Goal: Transaction & Acquisition: Purchase product/service

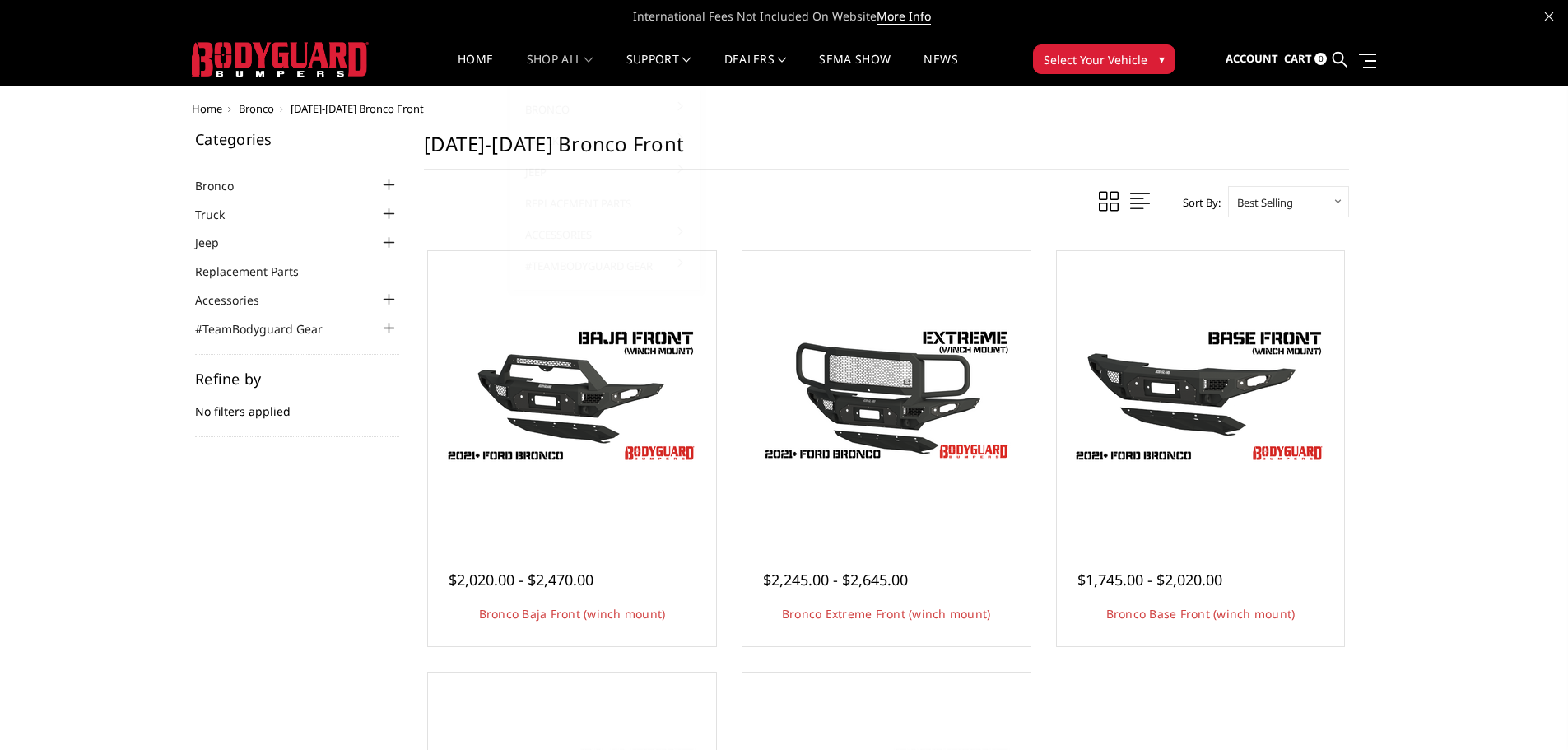
click at [528, 68] on link "shop all" at bounding box center [560, 69] width 66 height 32
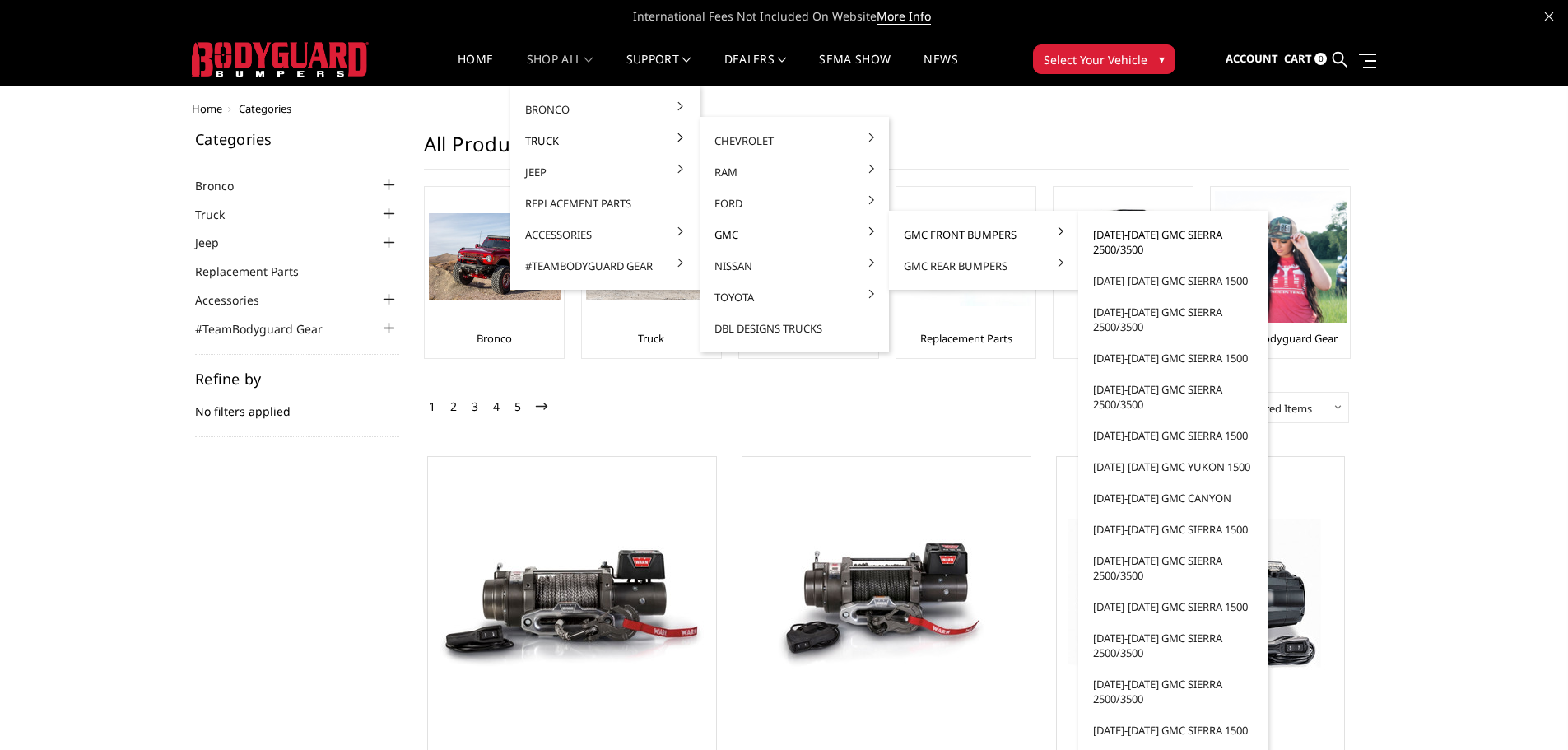
click at [1107, 233] on link "[DATE]-[DATE] GMC Sierra 2500/3500" at bounding box center [1172, 242] width 176 height 46
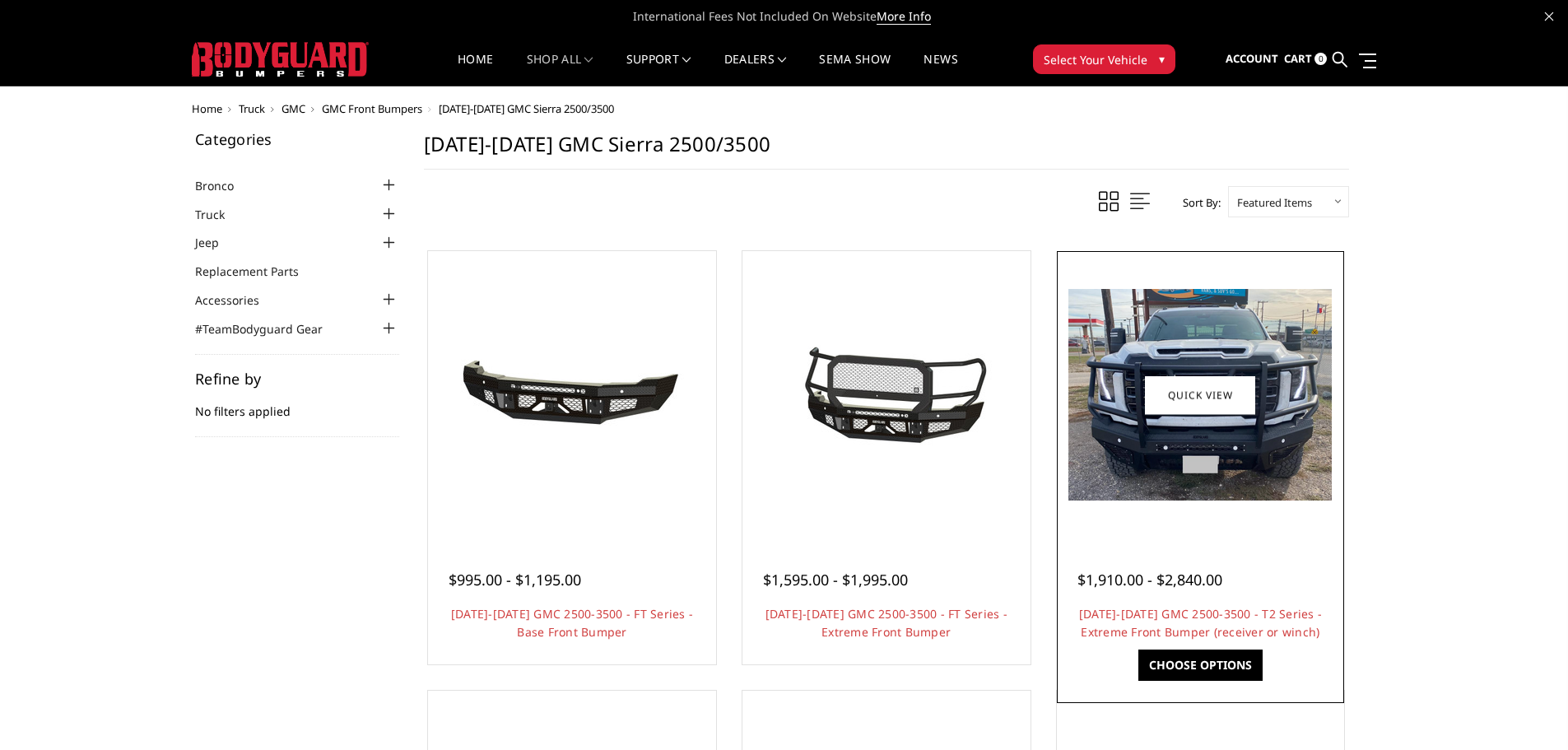
click at [1141, 312] on img at bounding box center [1200, 395] width 263 height 212
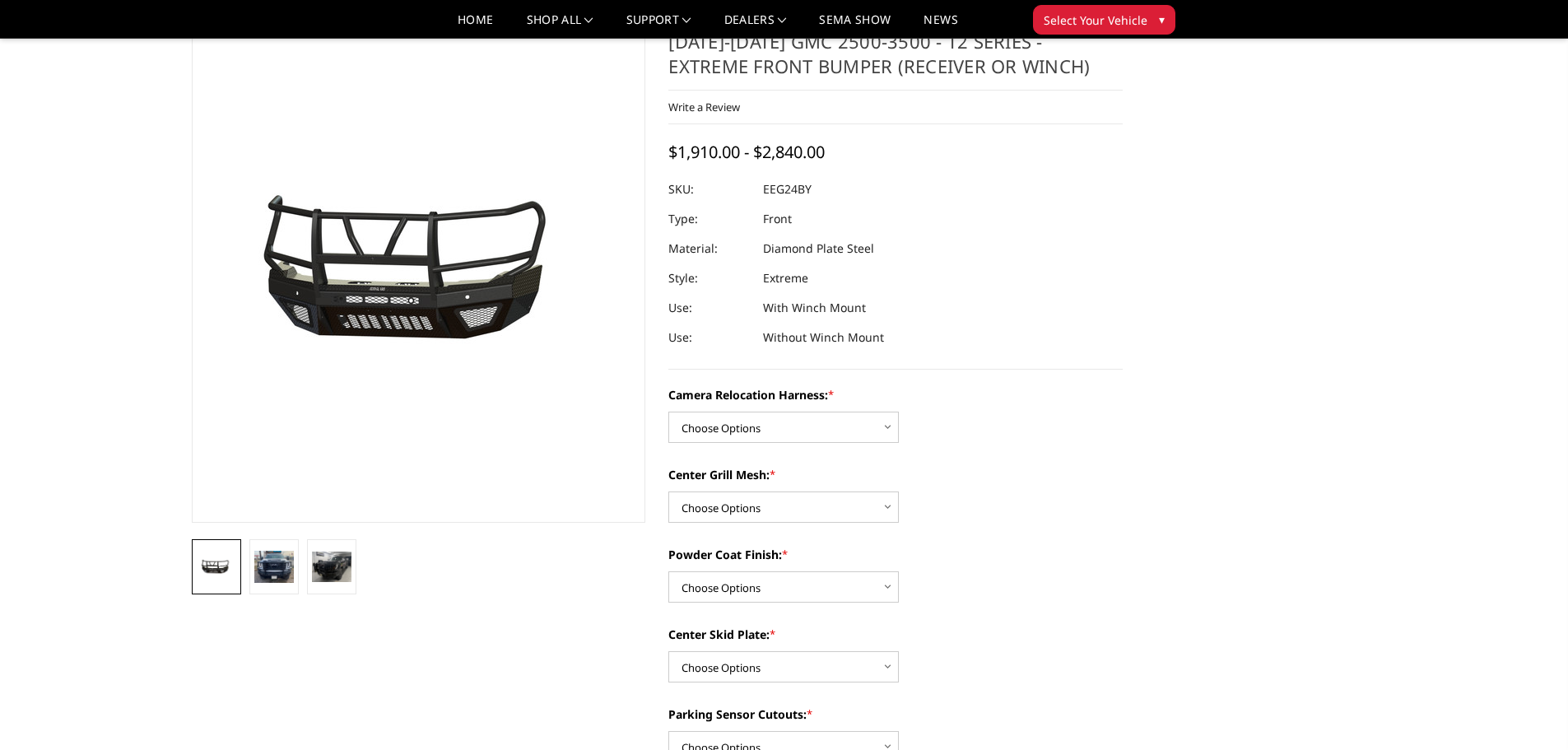
scroll to position [82, 0]
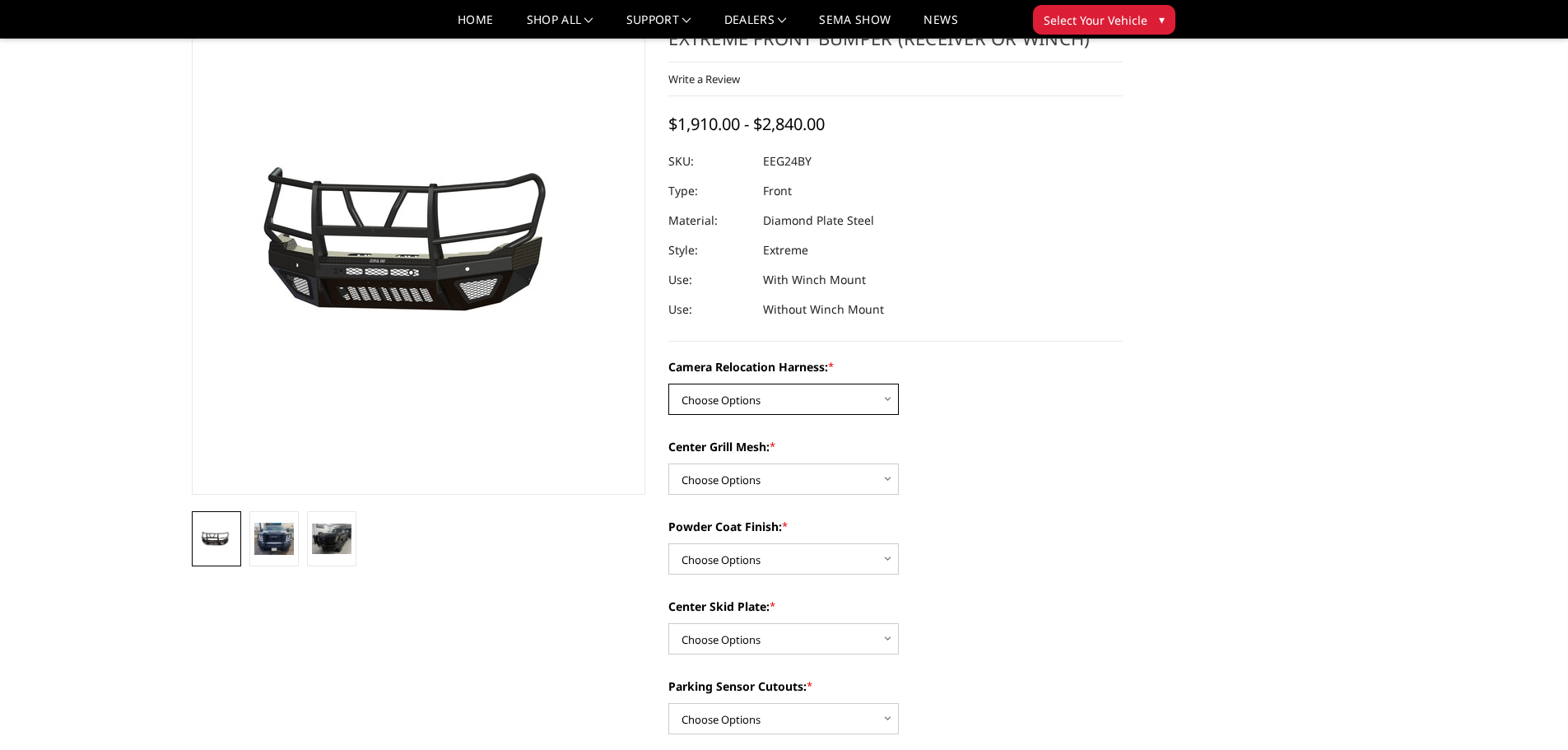
click at [759, 399] on select "Choose Options Without camera harness With camera harness" at bounding box center [783, 399] width 230 height 32
select select "3742"
click at [668, 383] on select "Choose Options Without camera harness With camera harness" at bounding box center [783, 399] width 230 height 32
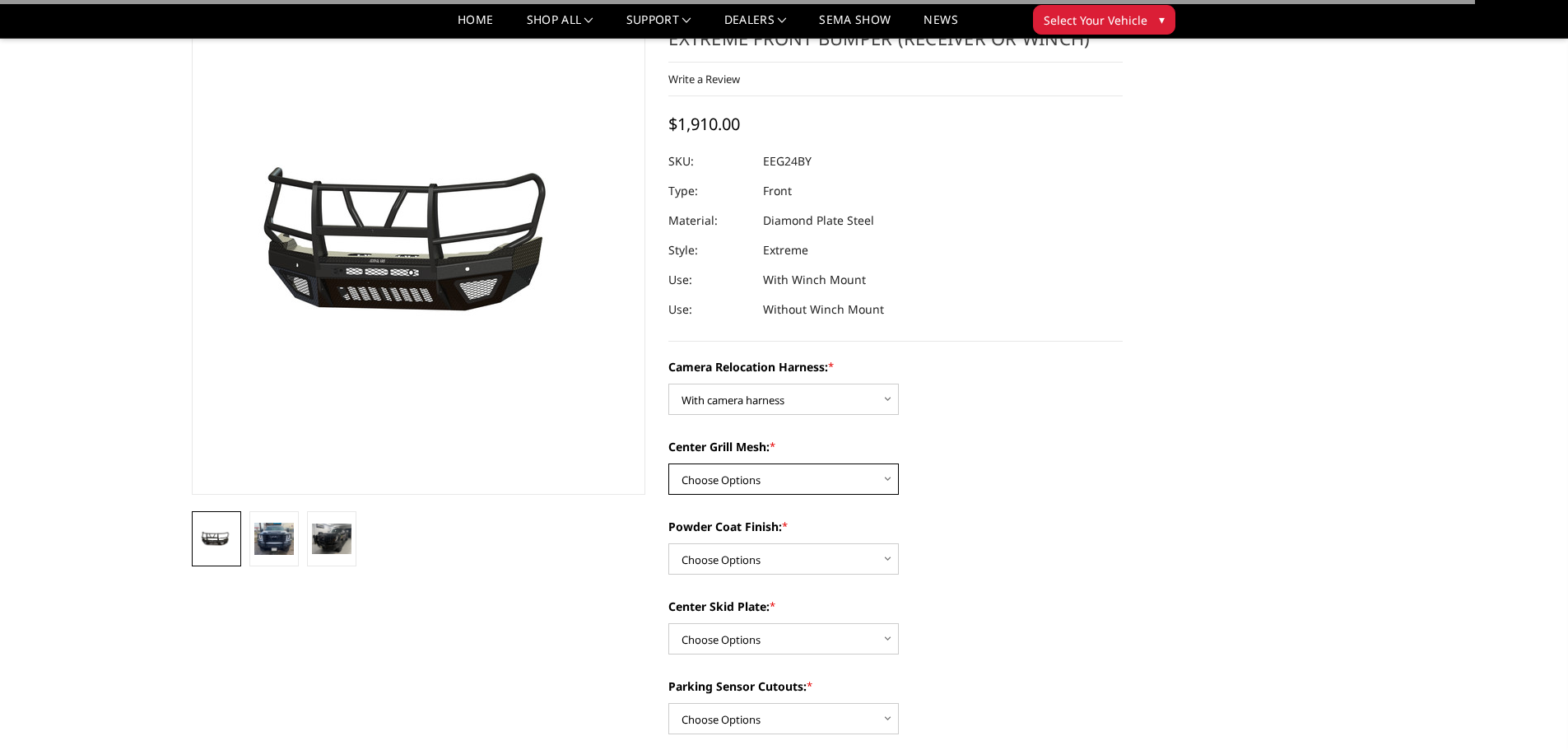
click at [764, 487] on select "Choose Options Without expanded metal With expanded metal" at bounding box center [783, 480] width 230 height 32
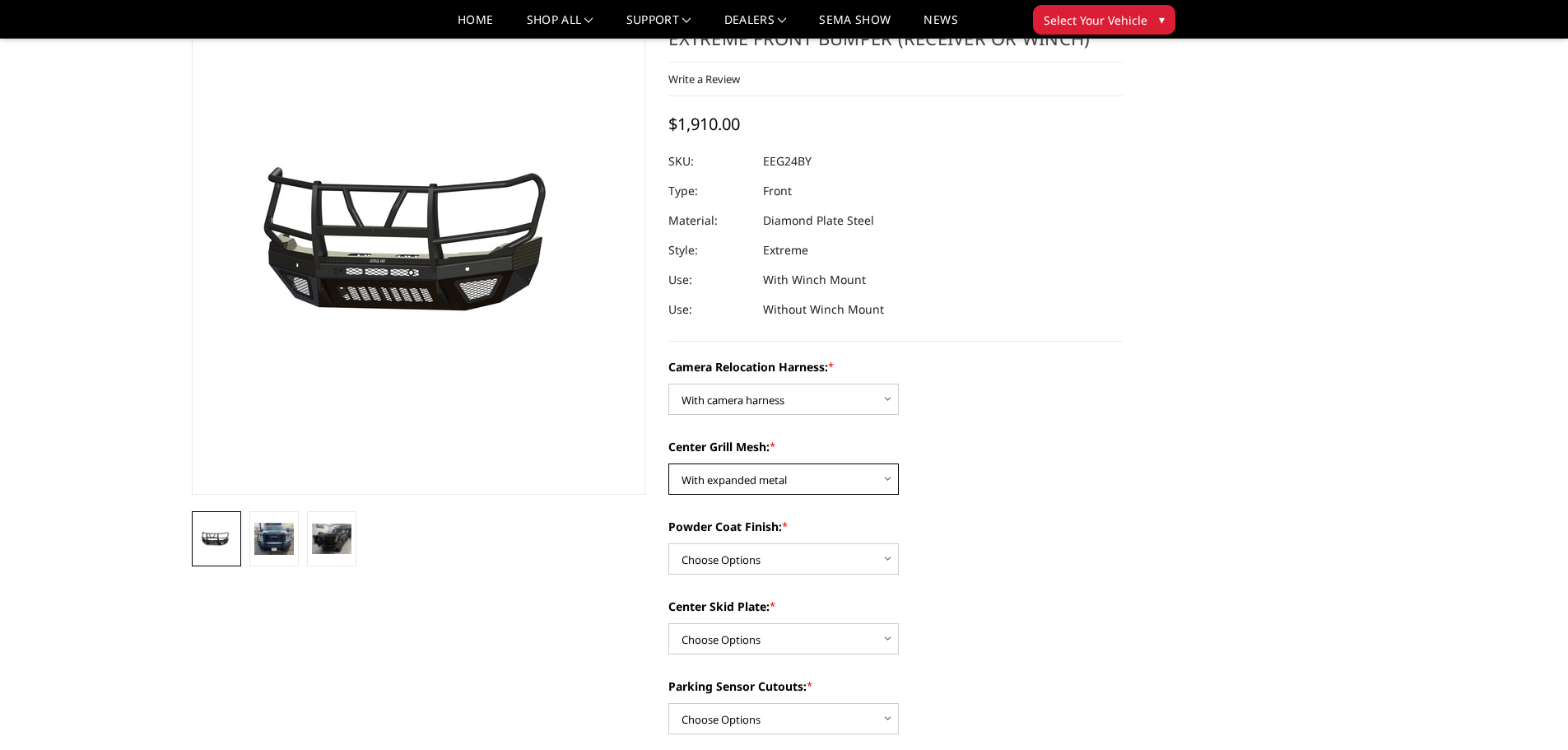
click at [668, 464] on select "Choose Options Without expanded metal With expanded metal" at bounding box center [783, 480] width 230 height 32
click at [764, 484] on select "Choose Options Without expanded metal With expanded metal" at bounding box center [783, 480] width 230 height 32
click at [668, 464] on select "Choose Options Without expanded metal With expanded metal" at bounding box center [783, 480] width 230 height 32
click at [765, 478] on select "Choose Options Without expanded metal With expanded metal" at bounding box center [783, 480] width 230 height 32
select select "3740"
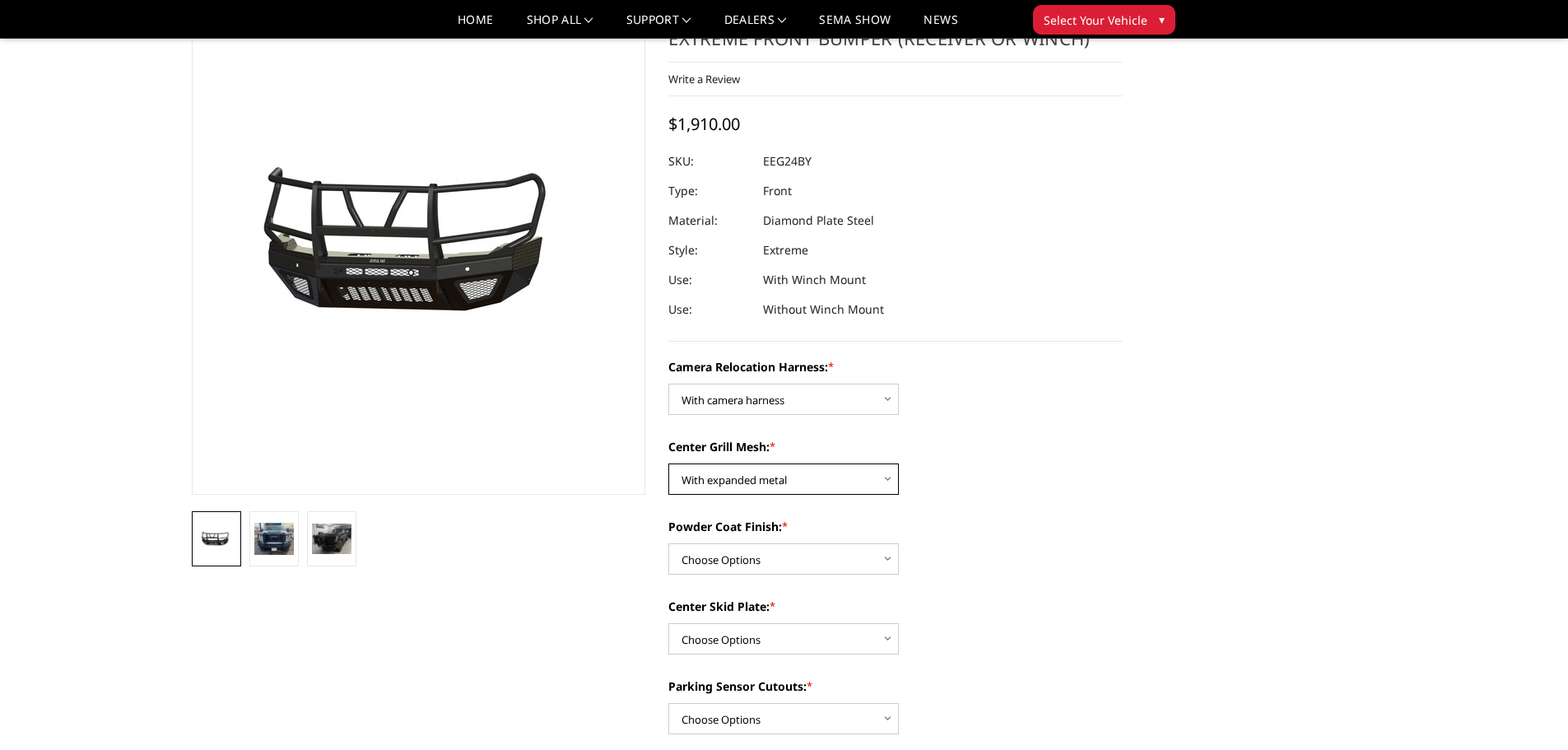
click at [668, 464] on select "Choose Options Without expanded metal With expanded metal" at bounding box center [783, 480] width 230 height 32
click at [780, 551] on select "Choose Options Textured Black Powder Coat Gloss Black Powder Coat Bare Metal" at bounding box center [783, 559] width 230 height 32
select select "3739"
click at [668, 543] on select "Choose Options Textured Black Powder Coat Gloss Black Powder Coat Bare Metal" at bounding box center [783, 559] width 230 height 32
click at [758, 624] on select "Choose Options Winch Mount Skid Plate Standard Skid Plate (included) 2" Receive…" at bounding box center [783, 639] width 230 height 32
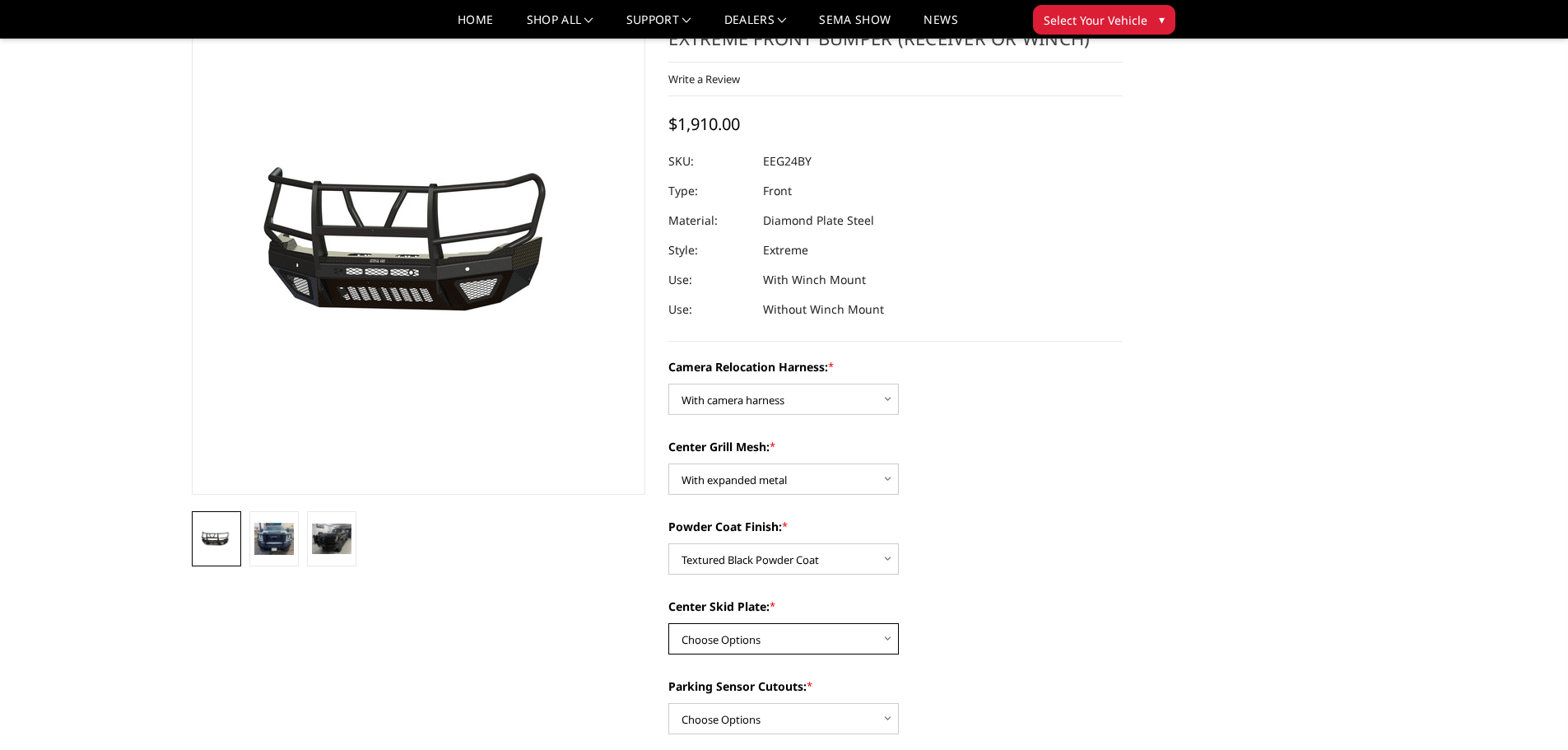
select select "3736"
click at [668, 623] on select "Choose Options Winch Mount Skid Plate Standard Skid Plate (included) 2" Receive…" at bounding box center [783, 639] width 230 height 32
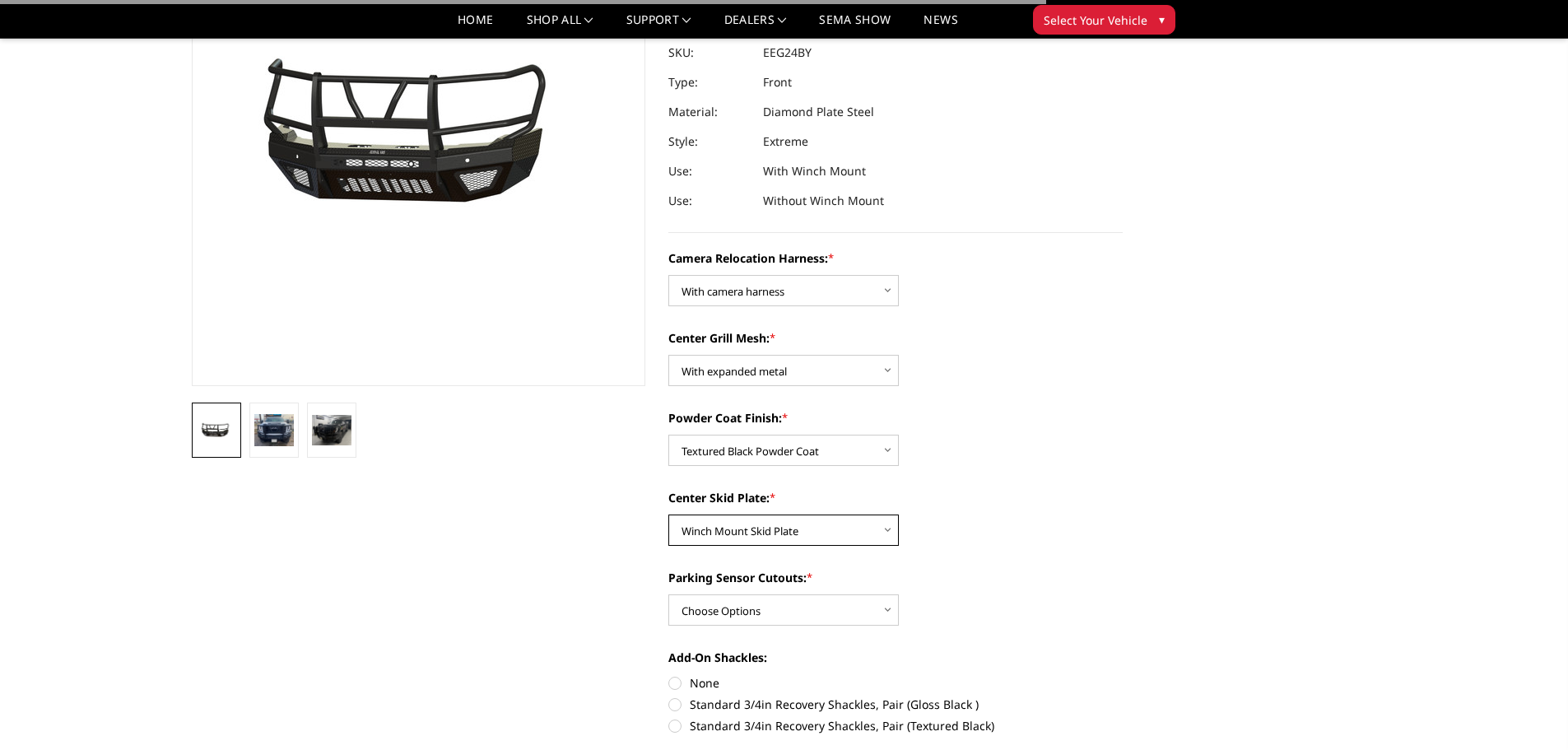
scroll to position [329, 0]
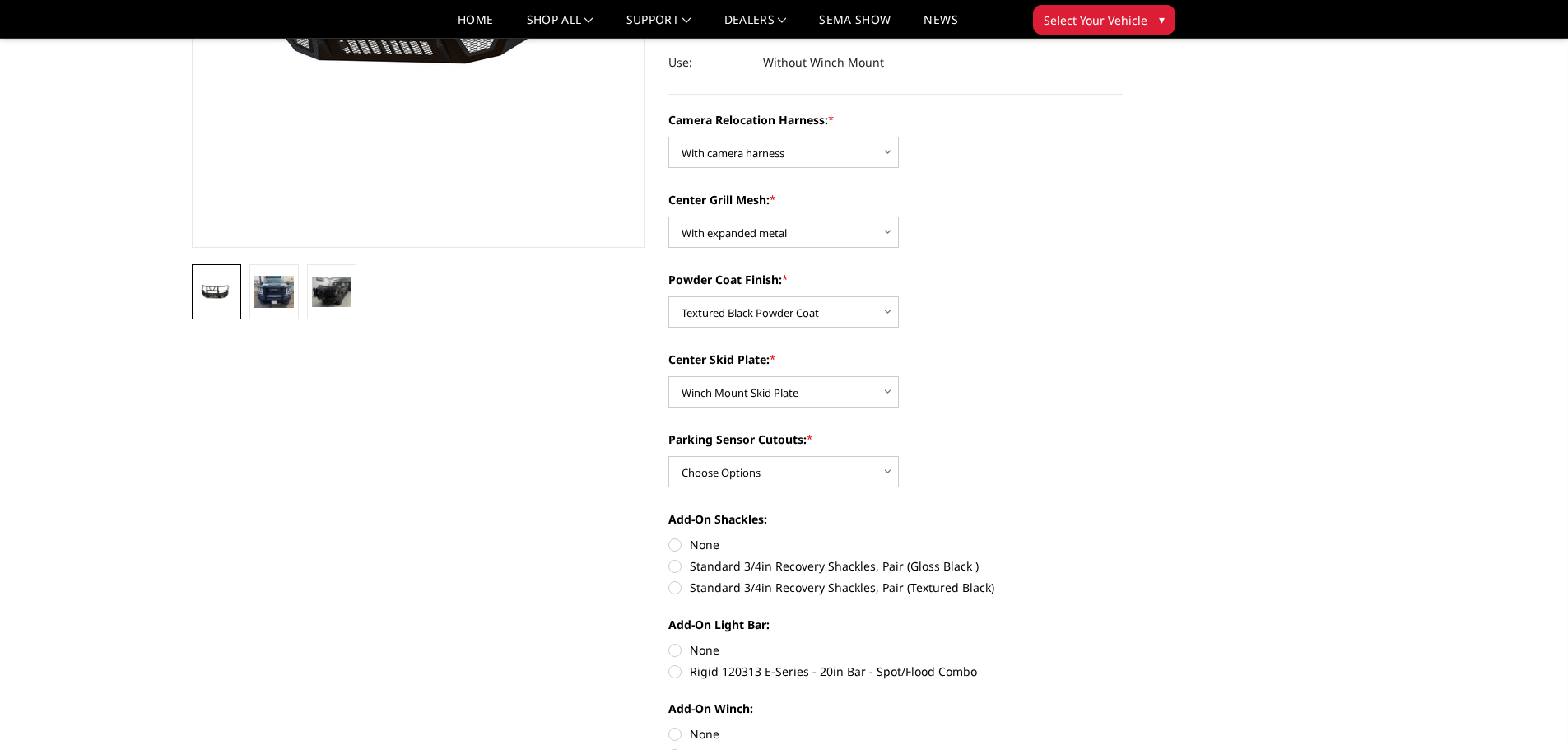
click at [852, 456] on div "Parking Sensor Cutouts: * Choose Options Yes - With Parking Sensor Cutouts" at bounding box center [895, 459] width 454 height 57
click at [850, 457] on select "Choose Options Yes - With Parking Sensor Cutouts" at bounding box center [783, 472] width 230 height 32
click at [808, 534] on div "Add-On Shackles: None Standard 3/4in Recovery Shackles, Pair (Gloss Black ) Sta…" at bounding box center [895, 551] width 454 height 82
click at [808, 493] on div "Camera Relocation Harness: * Choose Options Without camera harness With camera …" at bounding box center [895, 543] width 454 height 864
click at [796, 474] on select "Choose Options Yes - With Parking Sensor Cutouts" at bounding box center [783, 472] width 230 height 32
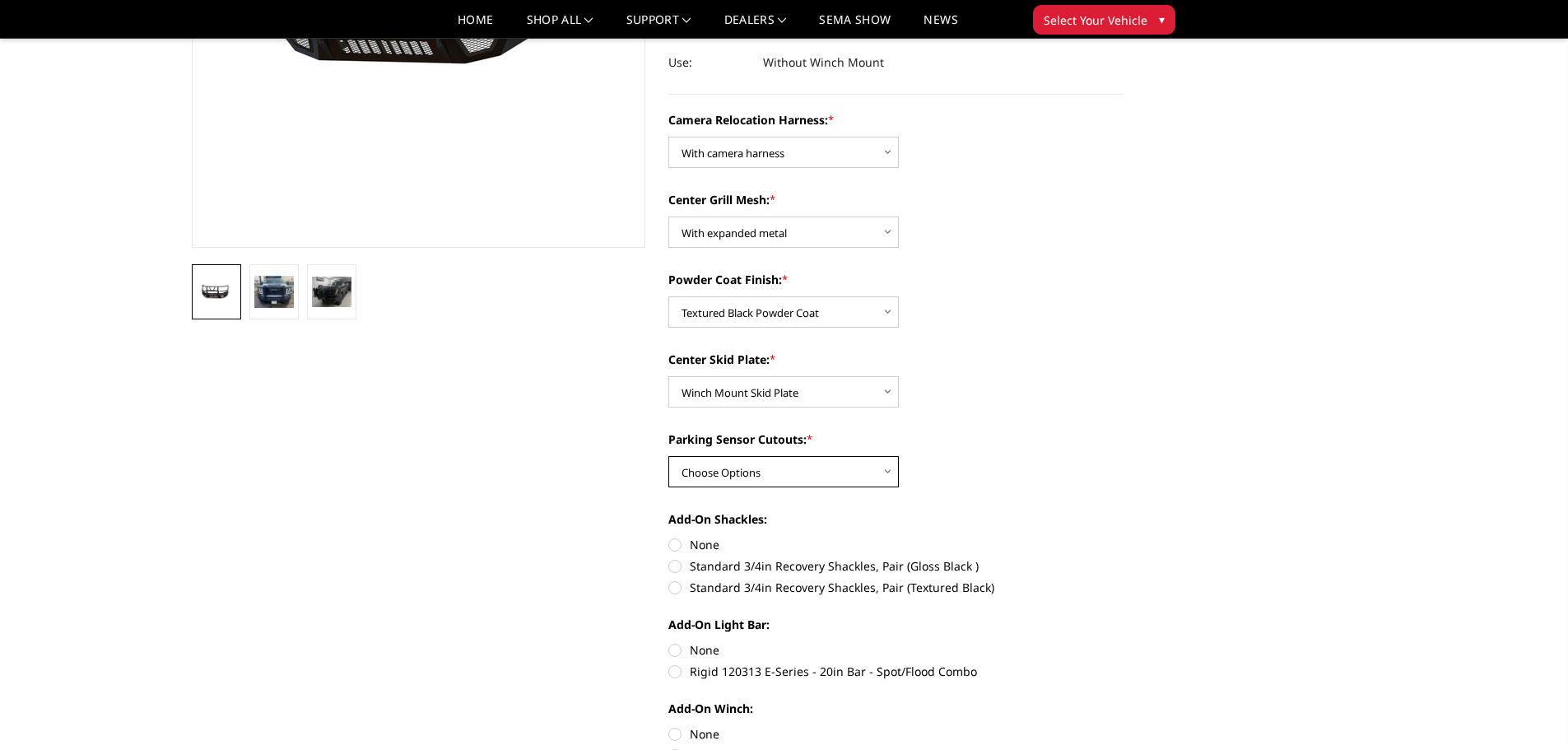
select select "3733"
click at [668, 456] on select "Choose Options Yes - With Parking Sensor Cutouts" at bounding box center [783, 472] width 230 height 32
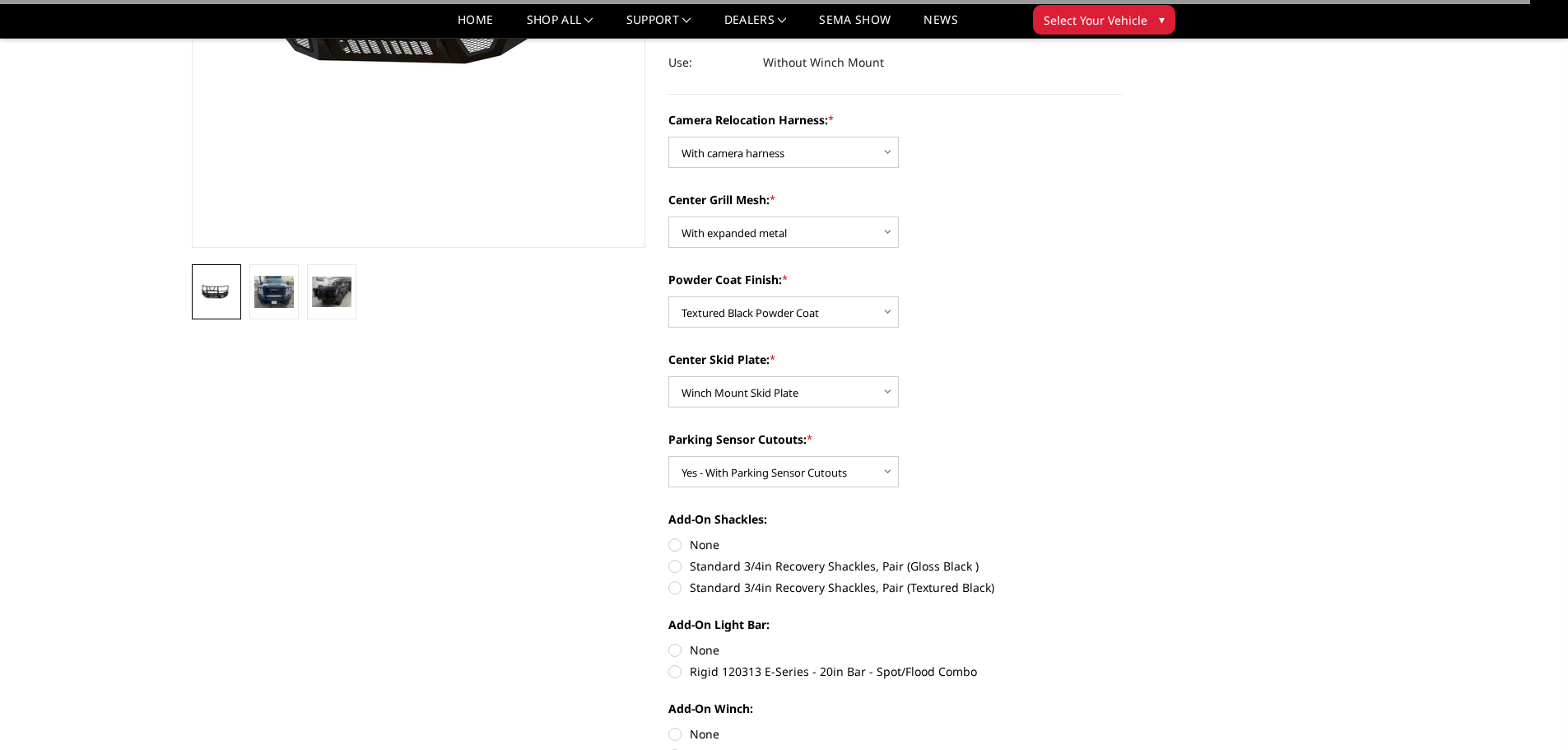
click at [685, 547] on label "None" at bounding box center [895, 545] width 454 height 18
click at [669, 536] on input "None" at bounding box center [668, 536] width 1 height 1
radio input "true"
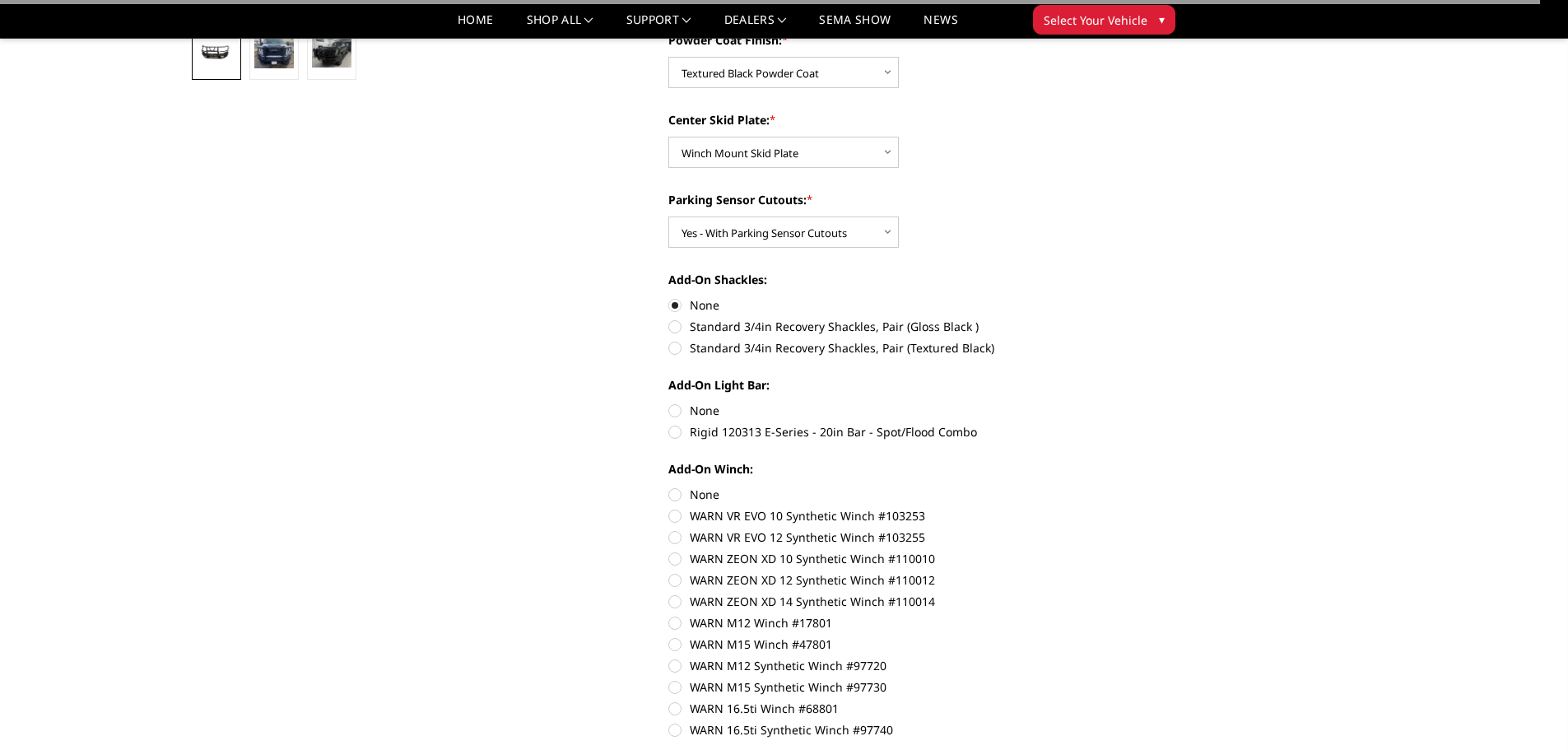
scroll to position [577, 0]
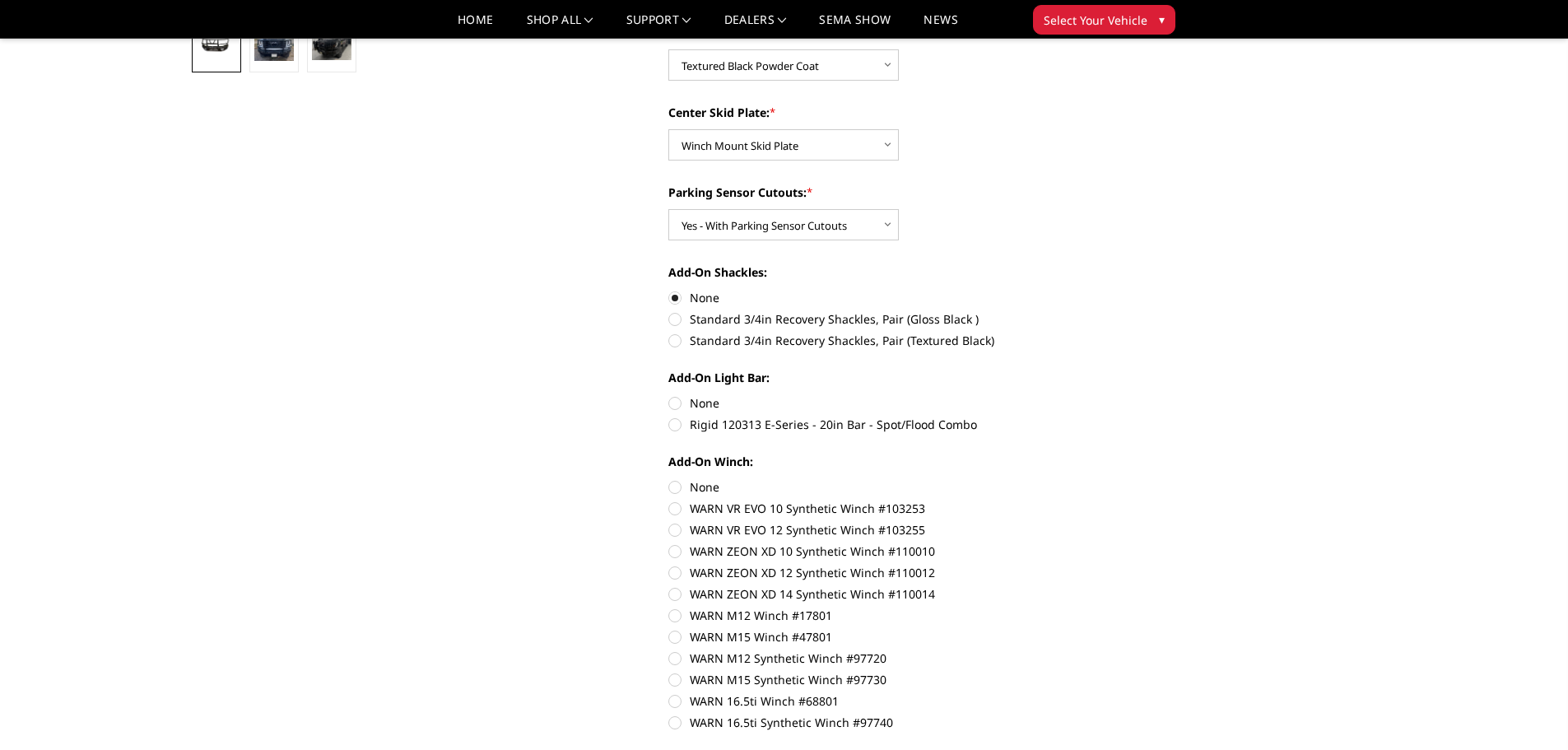
click at [677, 403] on label "None" at bounding box center [895, 403] width 454 height 18
click at [669, 396] on input "None" at bounding box center [668, 395] width 1 height 1
radio input "true"
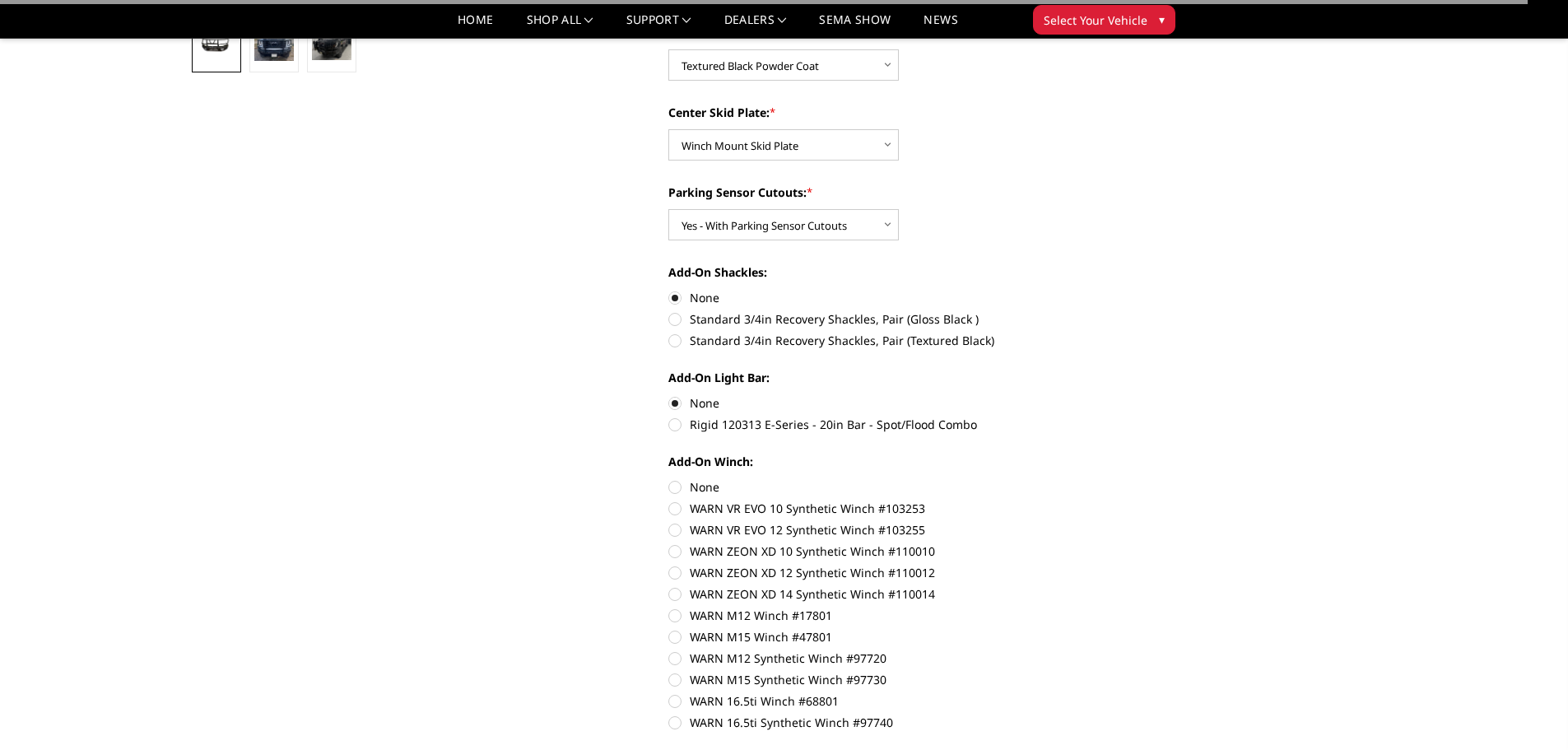
click at [674, 484] on label "None" at bounding box center [895, 487] width 454 height 18
click at [669, 480] on input "None" at bounding box center [668, 479] width 1 height 1
radio input "true"
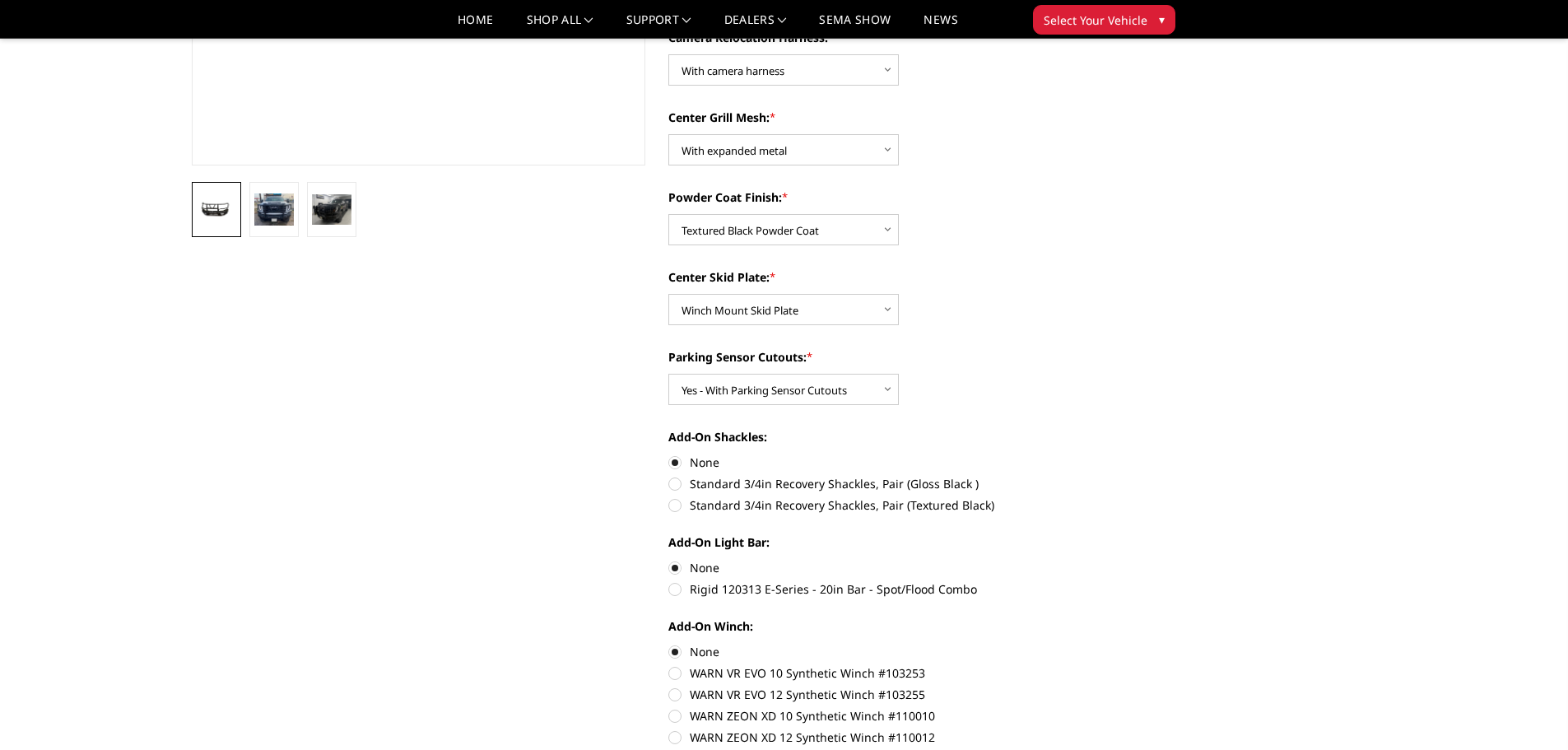
scroll to position [0, 0]
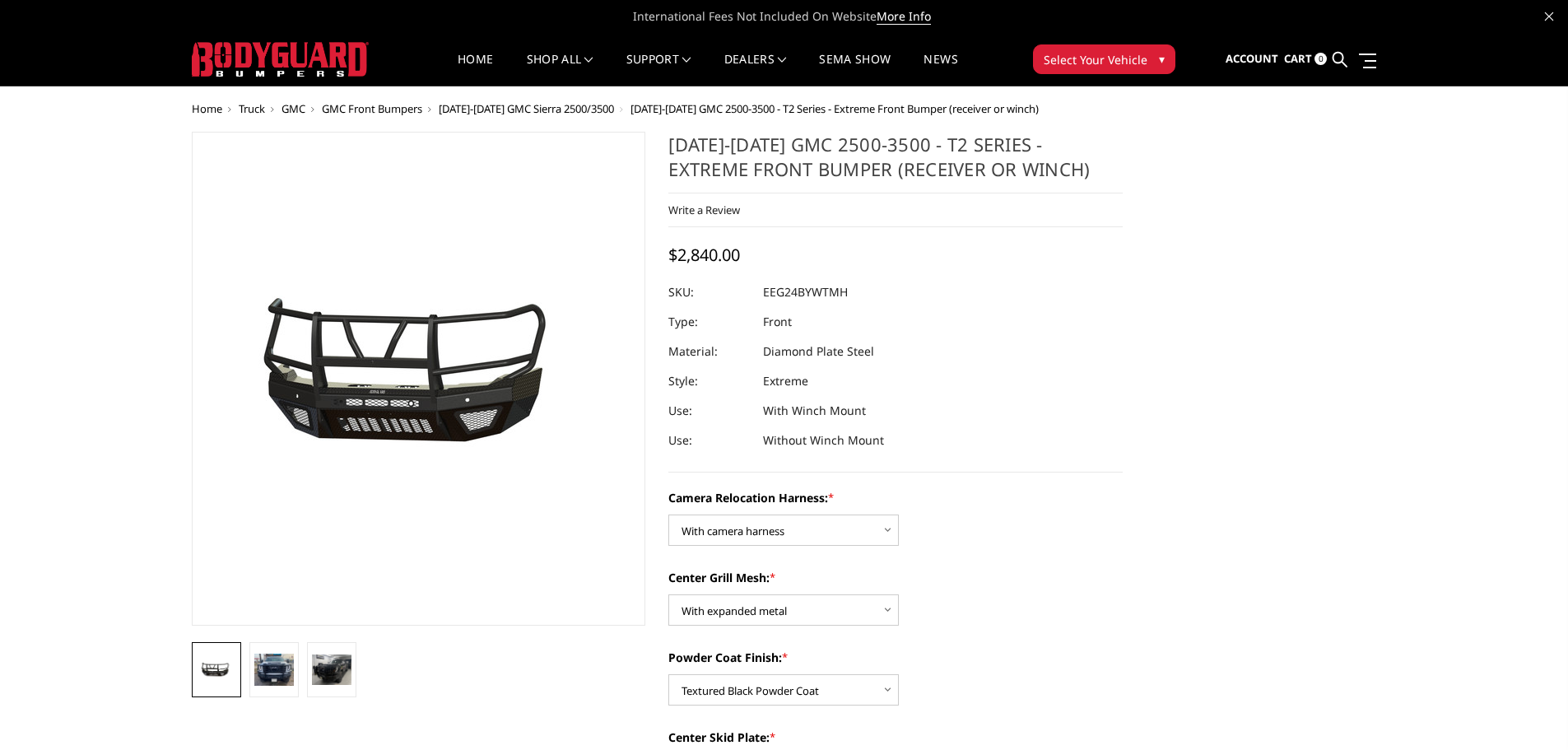
drag, startPoint x: 1004, startPoint y: 168, endPoint x: 694, endPoint y: 133, distance: 312.0
click at [694, 133] on h1 "2024-2025 GMC 2500-3500 - T2 Series - Extreme Front Bumper (receiver or winch)" at bounding box center [895, 163] width 454 height 62
click at [727, 158] on h1 "2024-2025 GMC 2500-3500 - T2 Series - Extreme Front Bumper (receiver or winch)" at bounding box center [895, 163] width 454 height 62
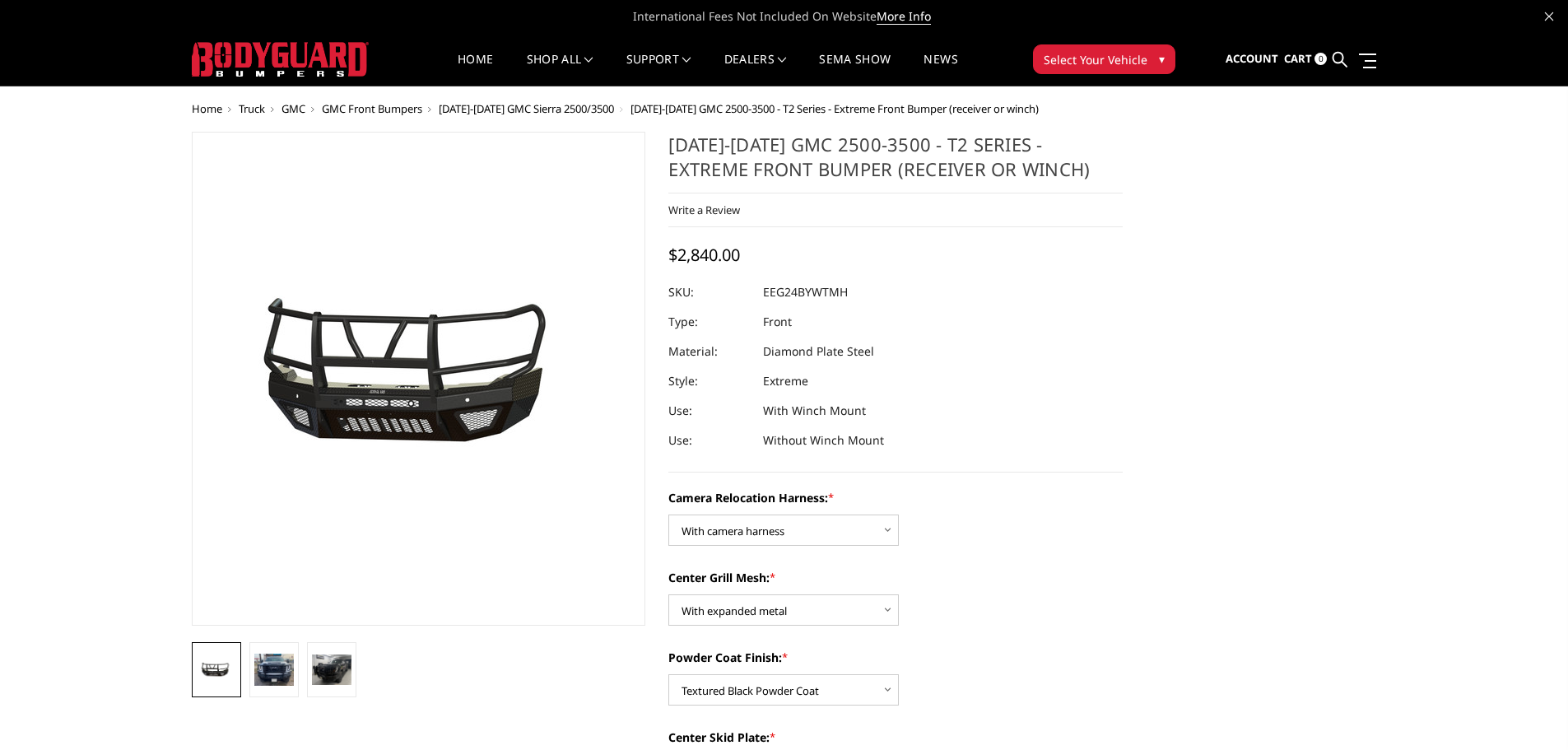
click at [727, 158] on h1 "2024-2025 GMC 2500-3500 - T2 Series - Extreme Front Bumper (receiver or winch)" at bounding box center [895, 163] width 454 height 62
click at [256, 83] on div at bounding box center [280, 60] width 177 height 51
click at [256, 77] on img at bounding box center [280, 60] width 177 height 35
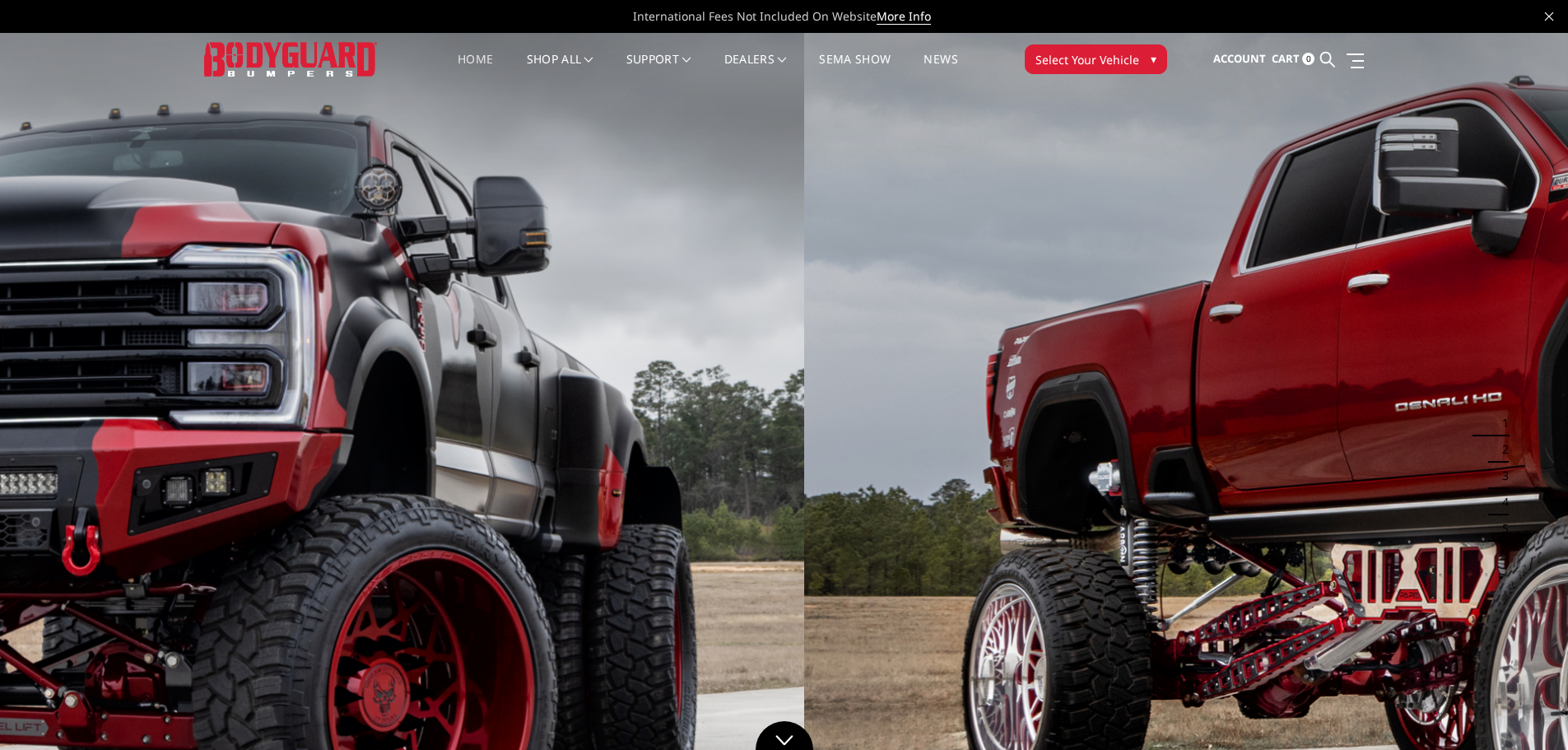
drag, startPoint x: 1240, startPoint y: 368, endPoint x: 374, endPoint y: 267, distance: 871.9
click at [374, 267] on img at bounding box center [20, 473] width 1568 height 883
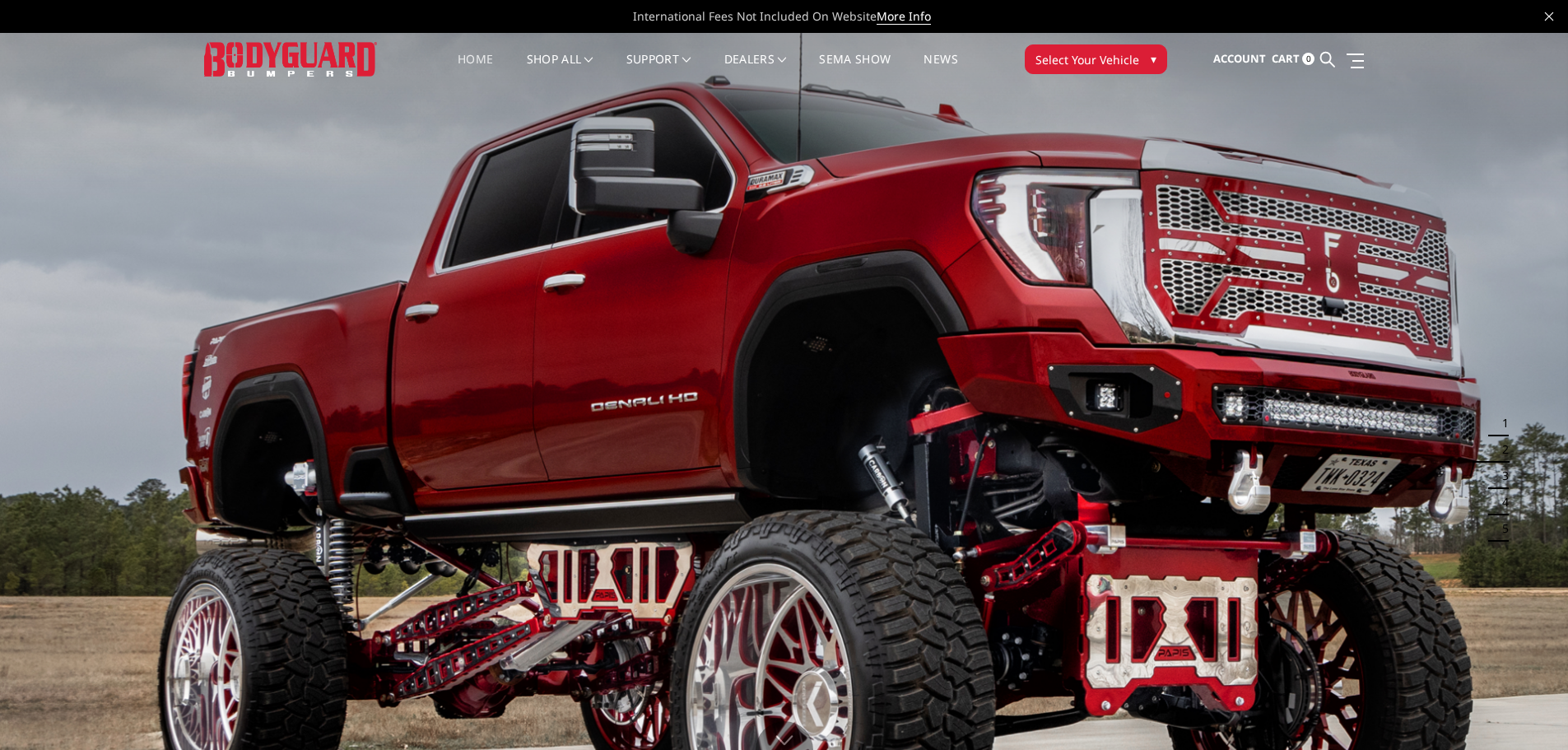
drag, startPoint x: 1190, startPoint y: 392, endPoint x: 238, endPoint y: 287, distance: 957.8
click at [273, 291] on img at bounding box center [784, 473] width 1568 height 883
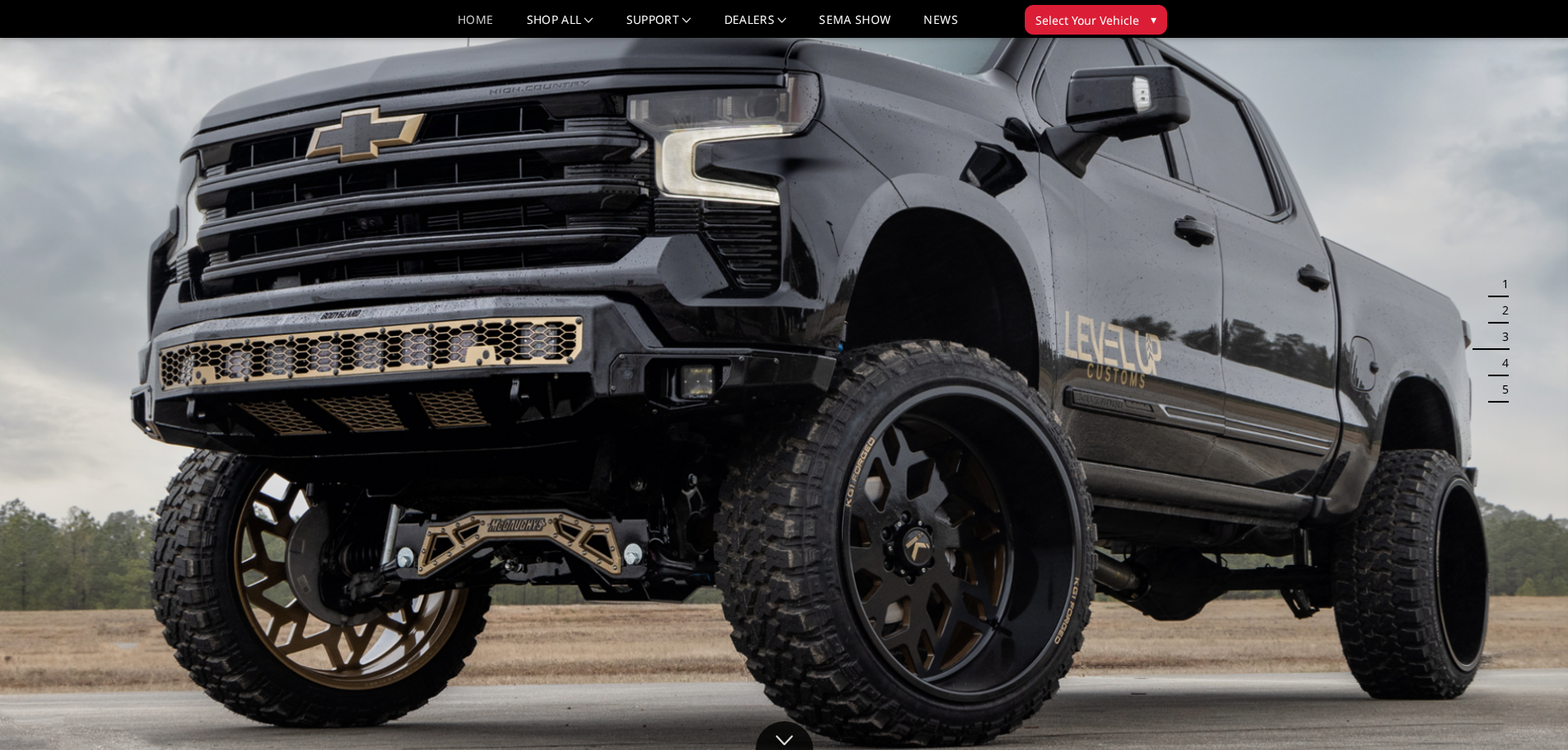
scroll to position [82, 0]
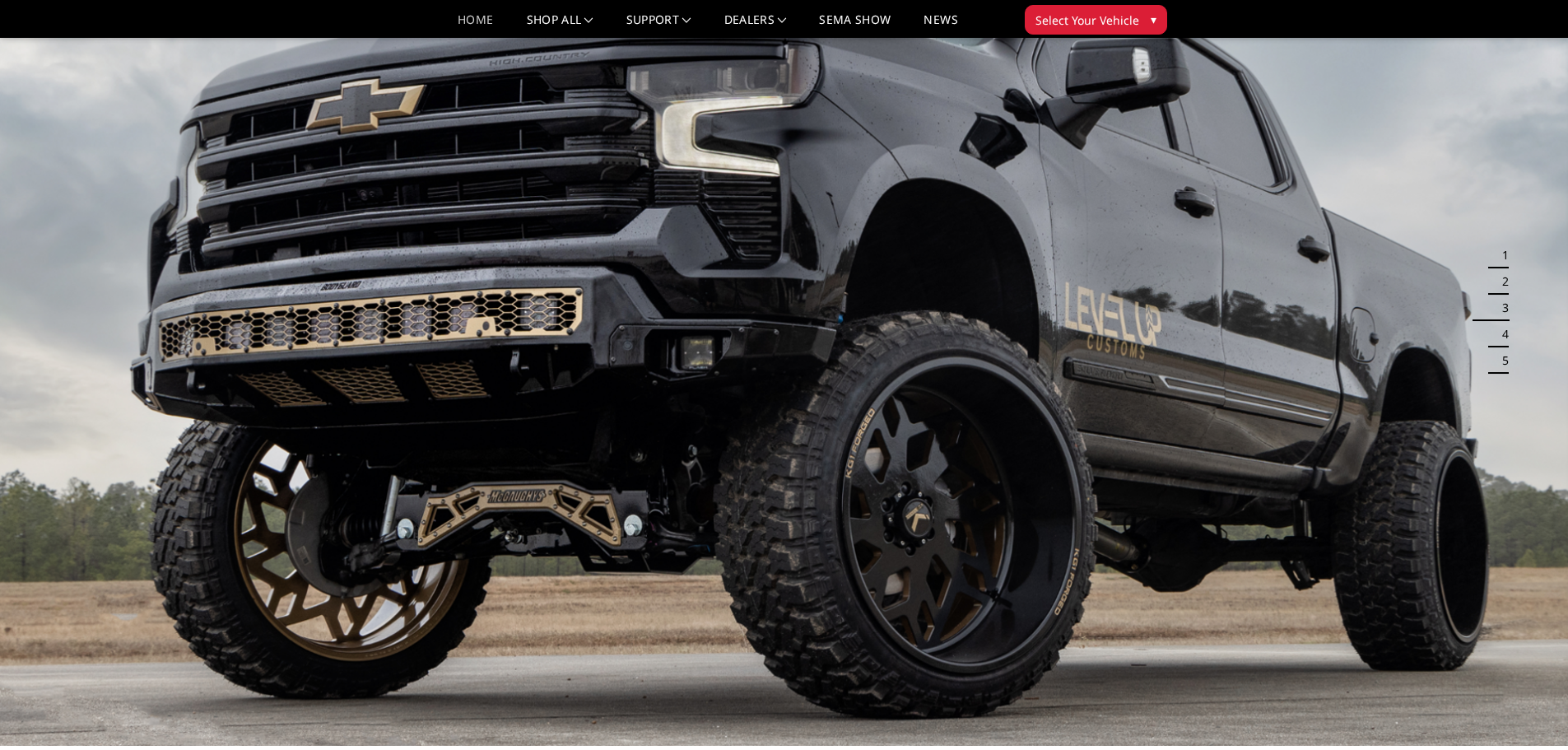
drag, startPoint x: 1138, startPoint y: 377, endPoint x: 430, endPoint y: 388, distance: 708.1
click at [792, 382] on img at bounding box center [784, 305] width 1568 height 883
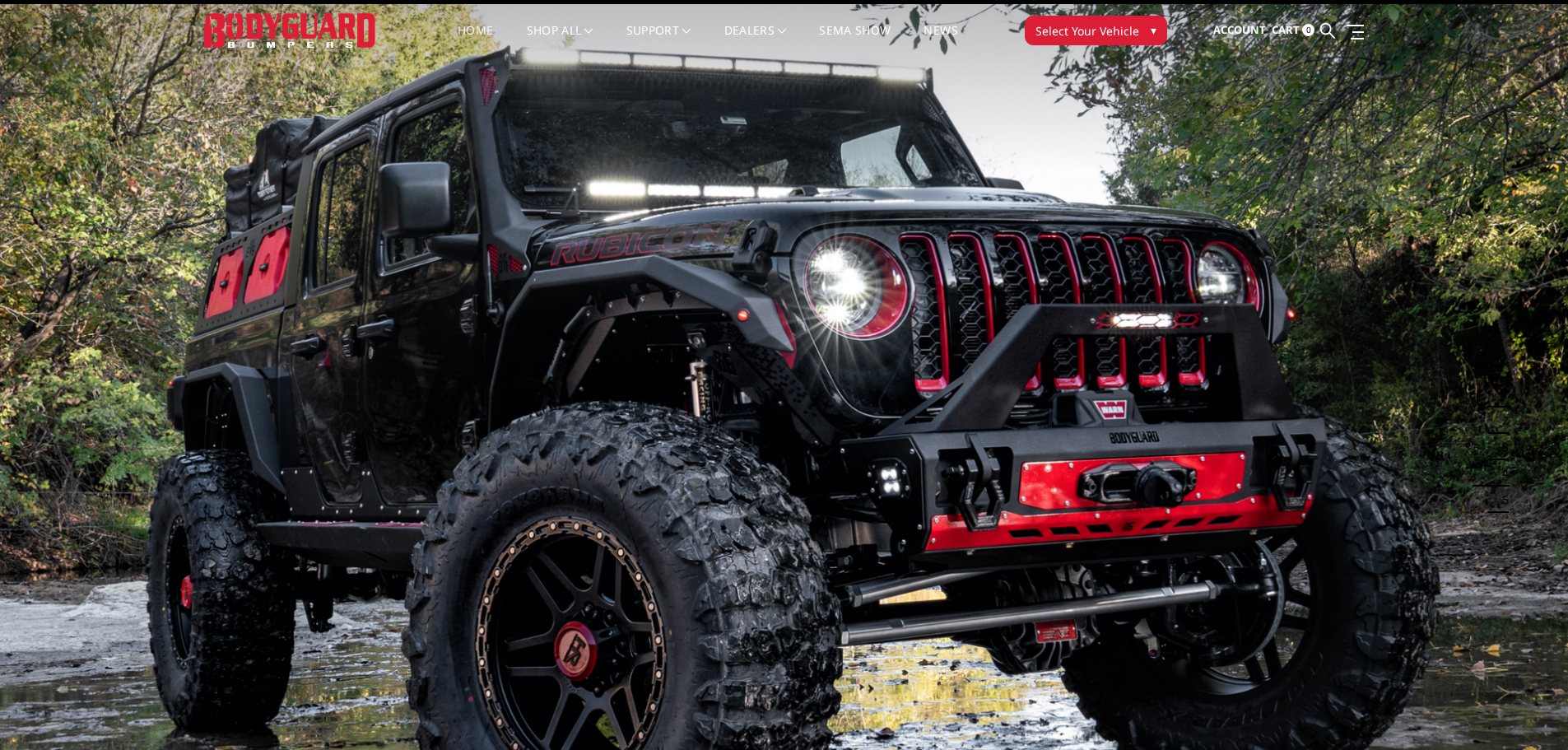
scroll to position [0, 0]
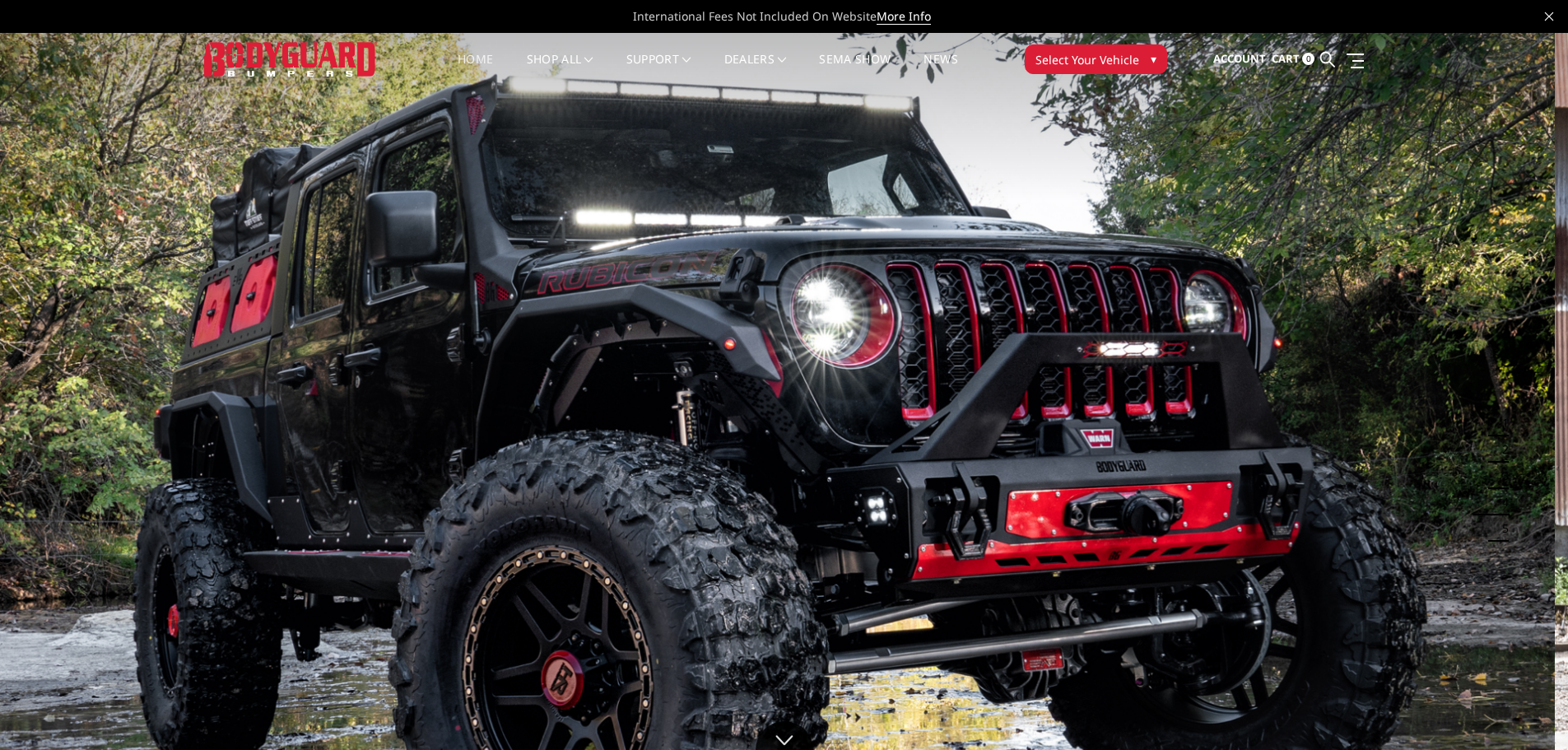
drag, startPoint x: 1029, startPoint y: 420, endPoint x: 365, endPoint y: 294, distance: 675.8
click at [402, 312] on img at bounding box center [771, 473] width 1568 height 883
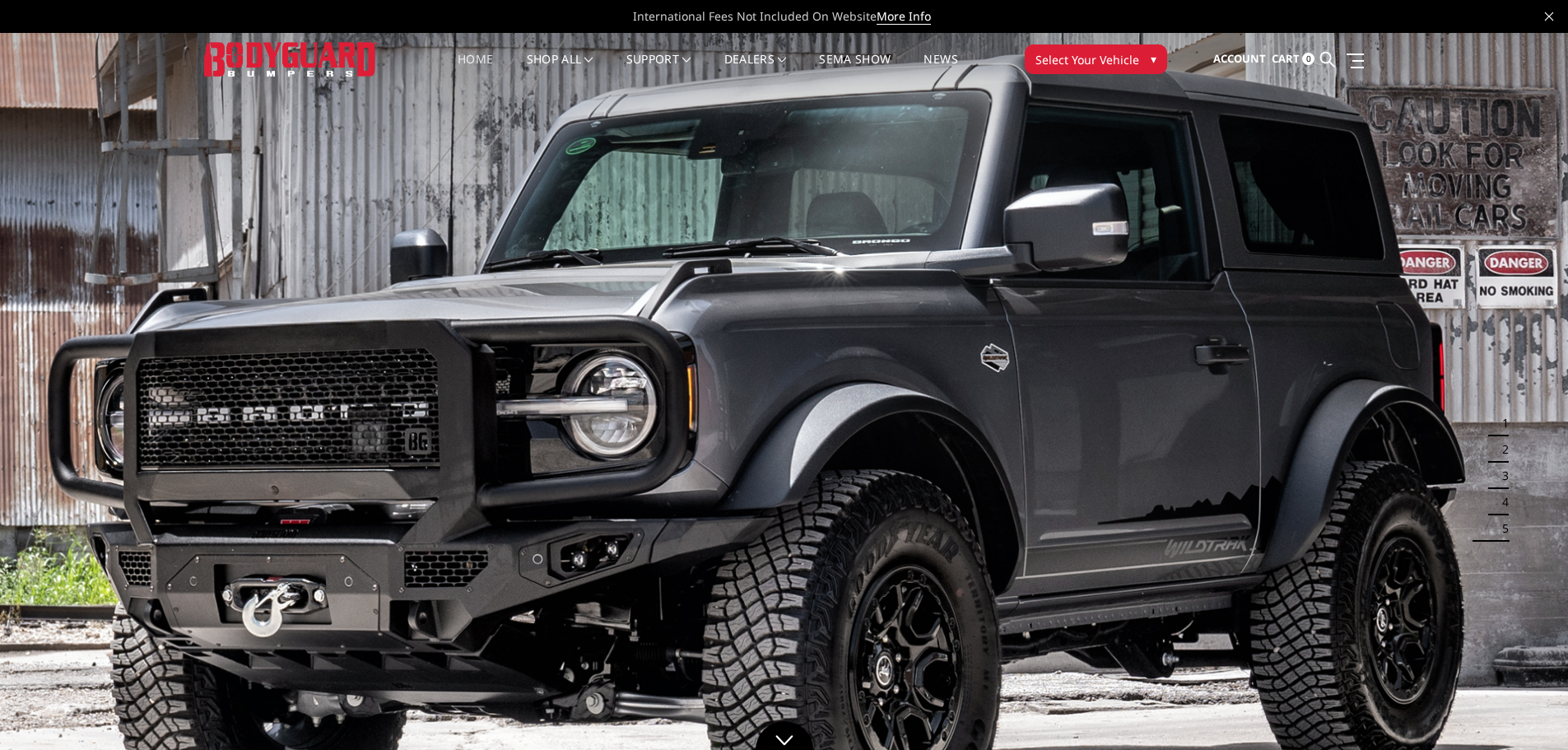
drag, startPoint x: 992, startPoint y: 362, endPoint x: 601, endPoint y: 378, distance: 391.3
click at [734, 383] on img at bounding box center [784, 473] width 1568 height 883
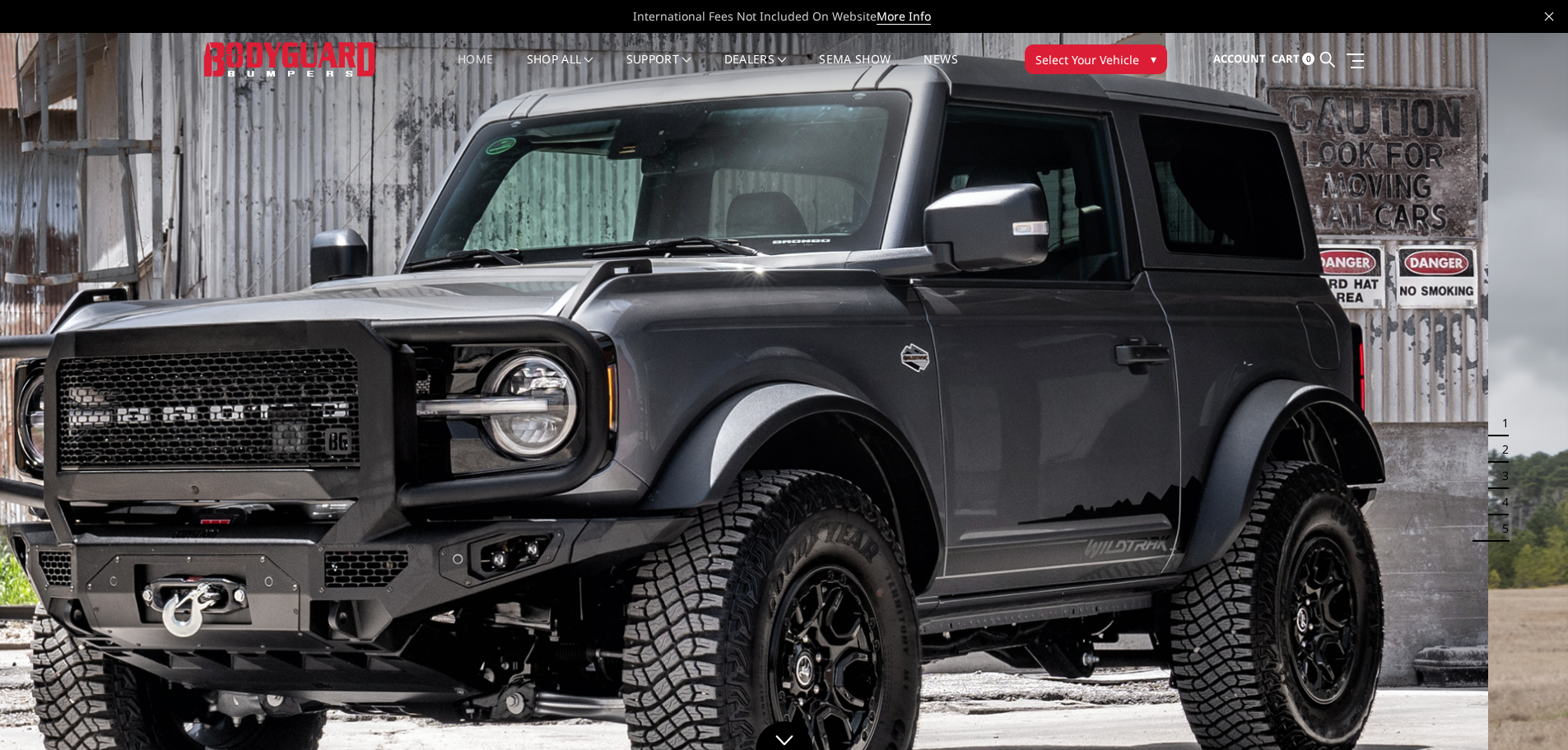
drag, startPoint x: 1308, startPoint y: 437, endPoint x: 422, endPoint y: 457, distance: 886.2
click at [956, 466] on img at bounding box center [704, 473] width 1568 height 883
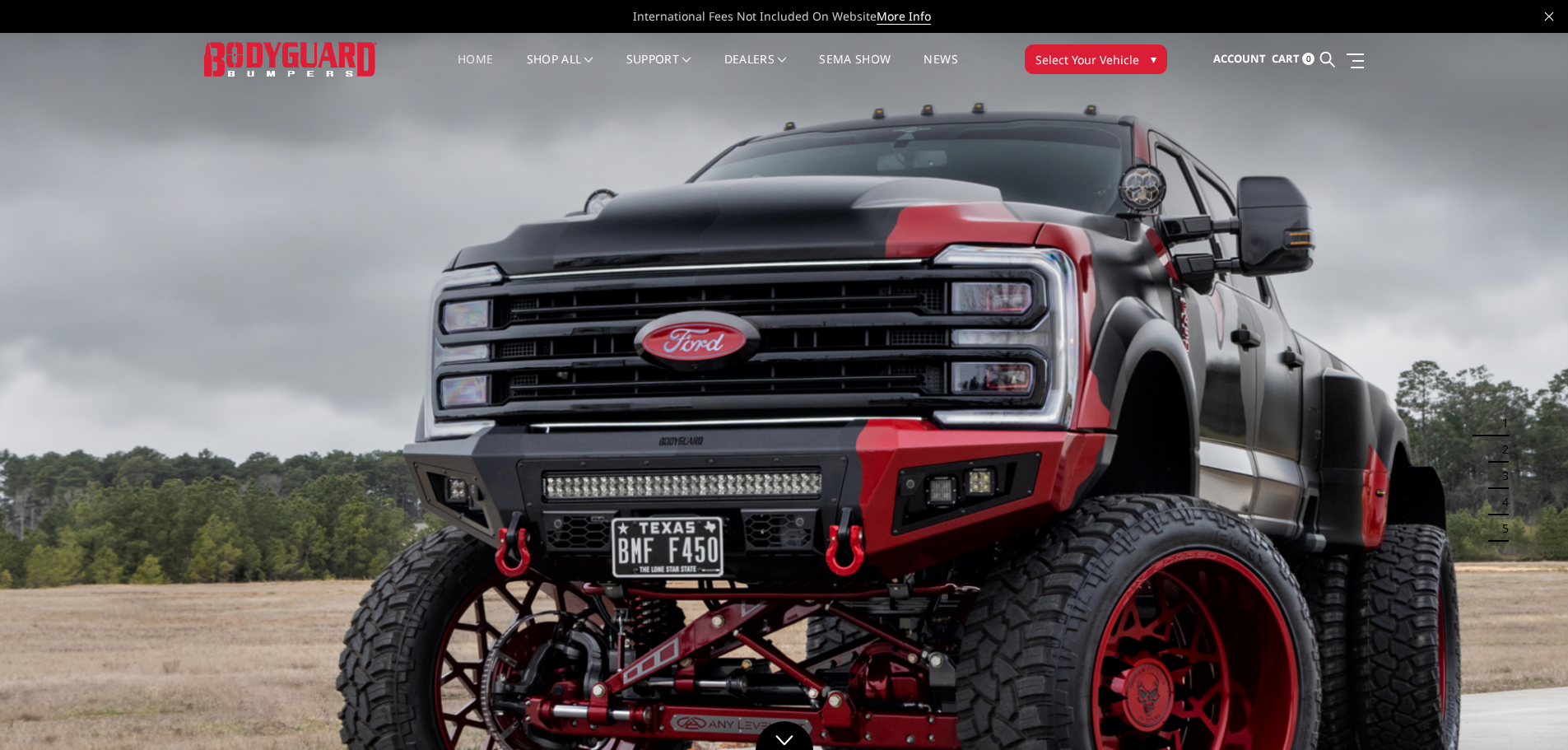
click at [606, 516] on img at bounding box center [784, 473] width 1568 height 883
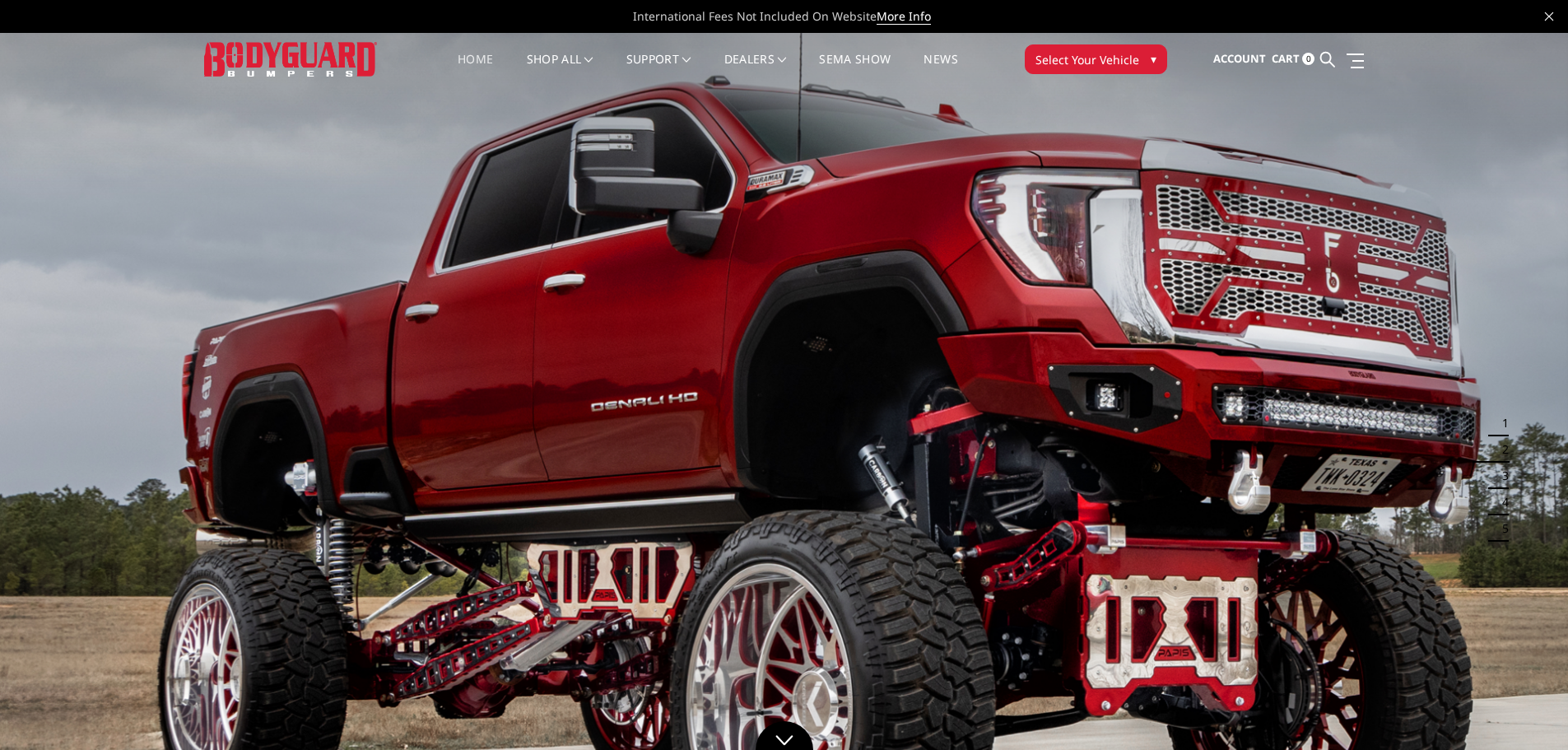
drag, startPoint x: 736, startPoint y: 480, endPoint x: 312, endPoint y: 514, distance: 425.4
click at [334, 514] on img at bounding box center [784, 473] width 1568 height 883
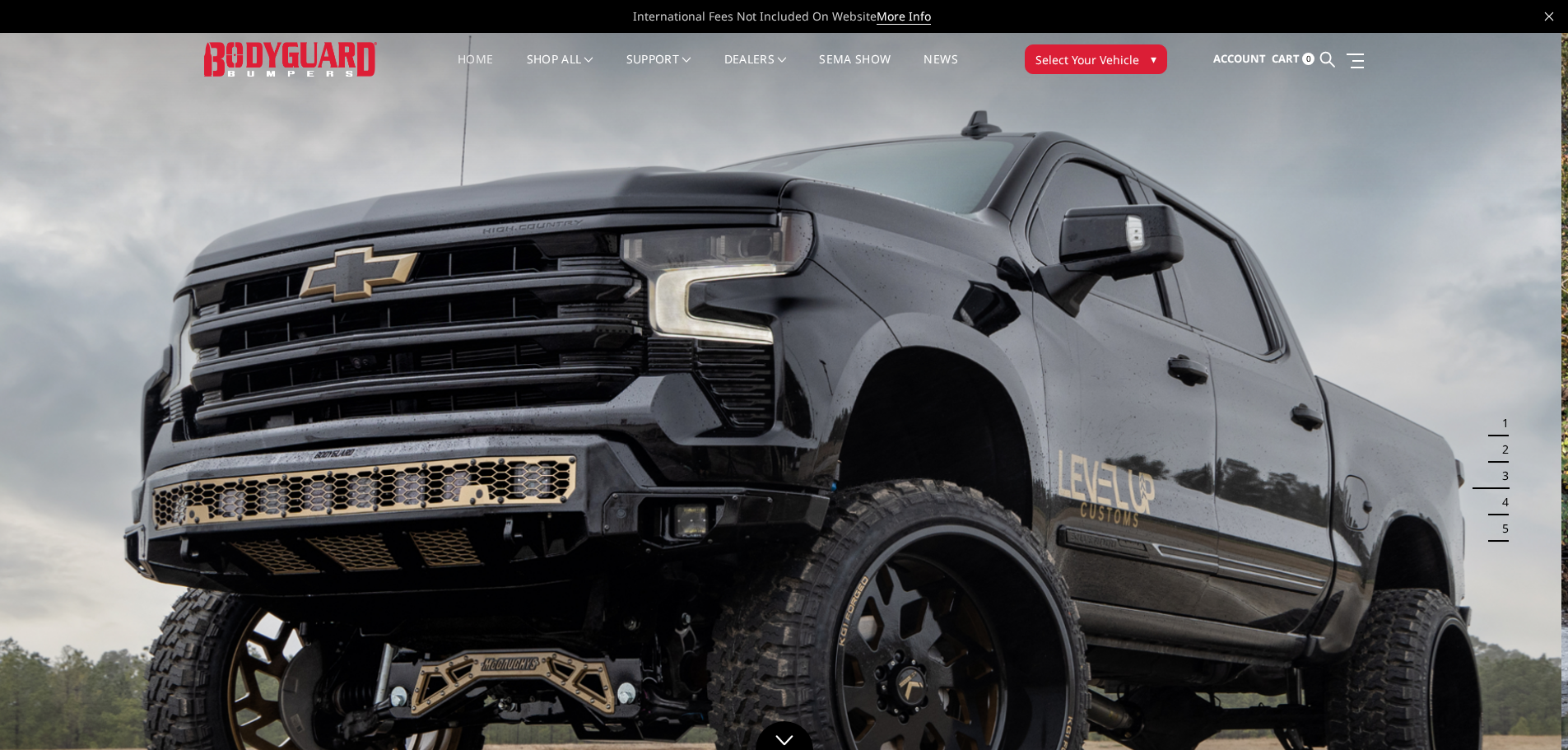
drag, startPoint x: 1167, startPoint y: 471, endPoint x: 416, endPoint y: 483, distance: 751.1
click at [428, 483] on img at bounding box center [777, 473] width 1568 height 883
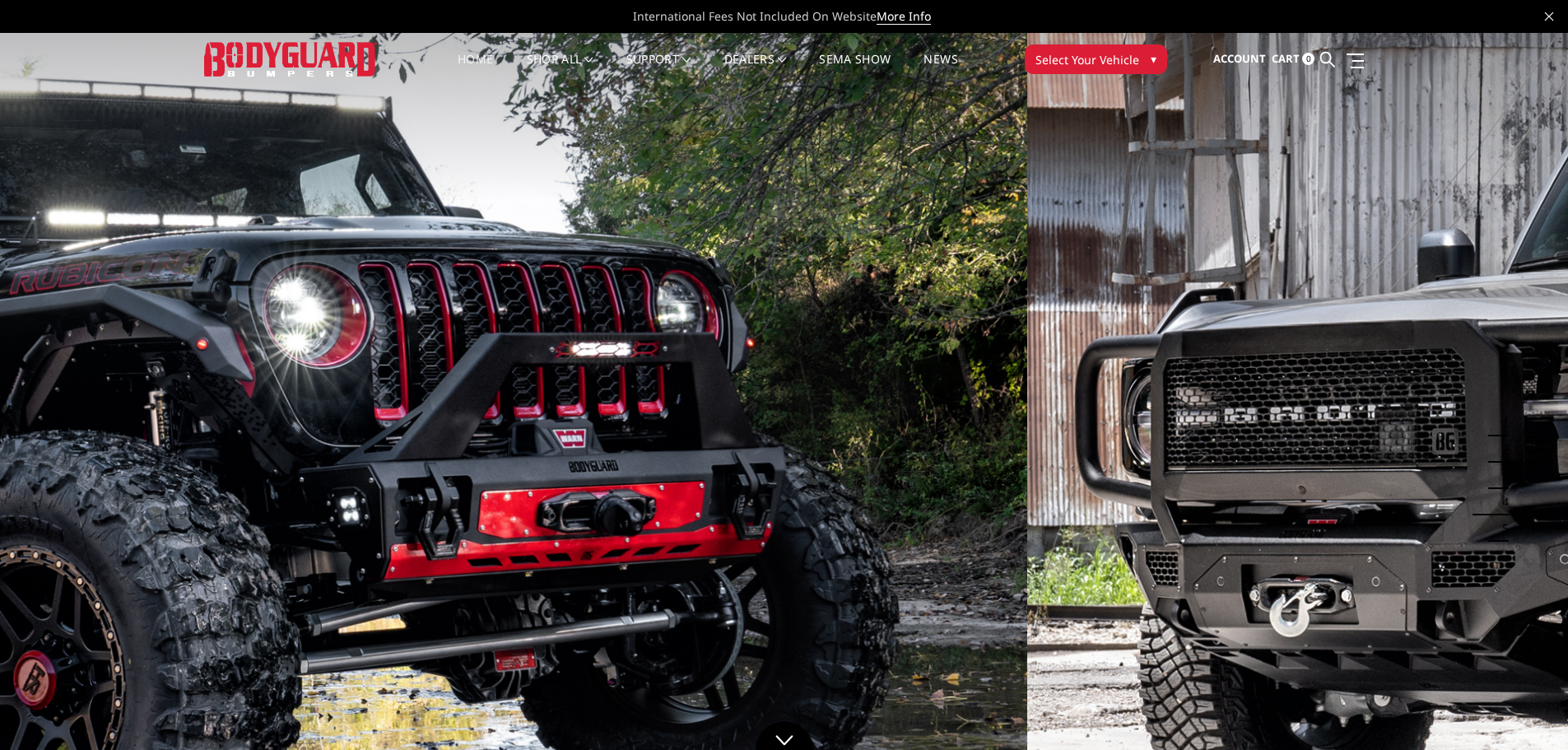
drag, startPoint x: 862, startPoint y: 529, endPoint x: 311, endPoint y: 547, distance: 551.3
click at [313, 547] on img at bounding box center [243, 473] width 1568 height 883
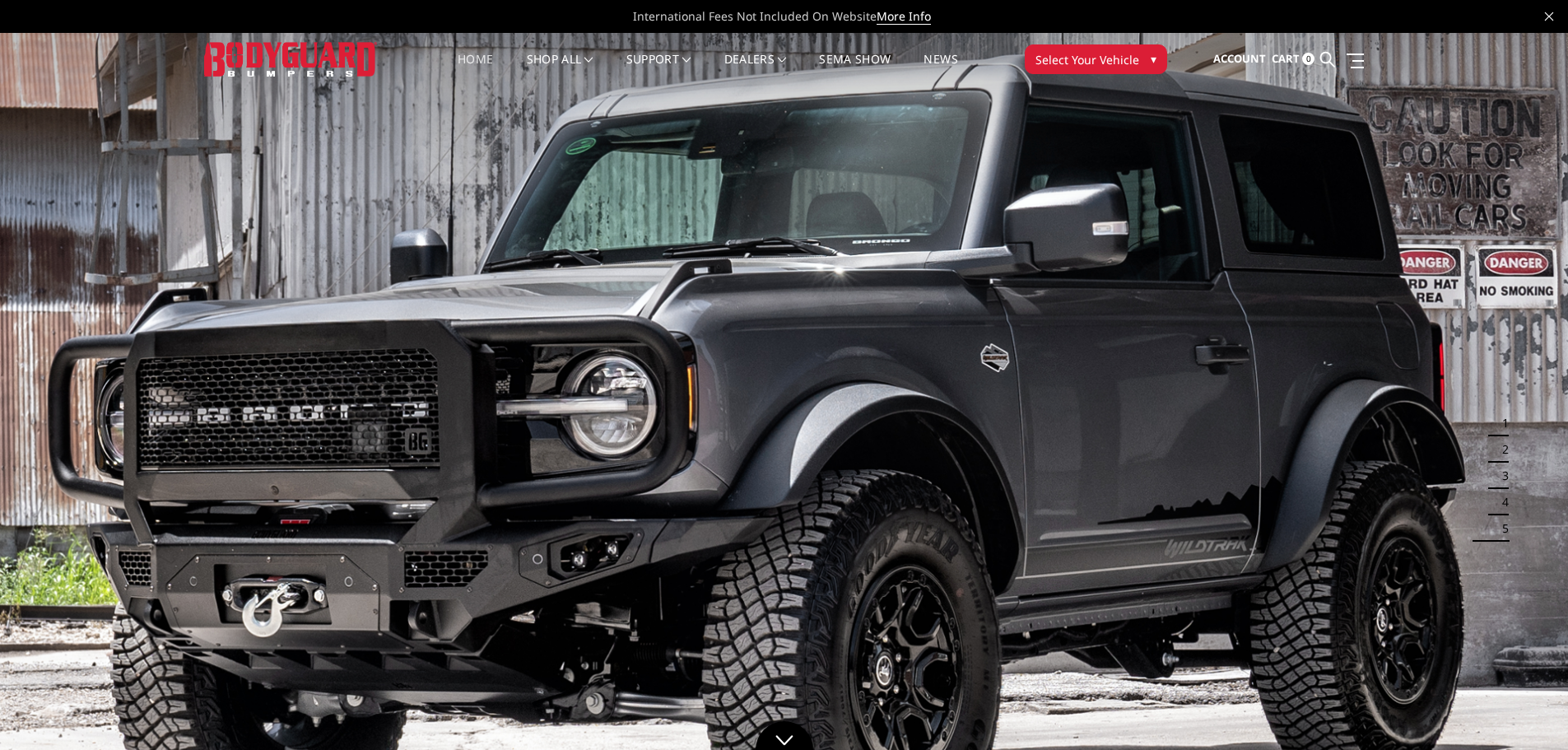
click at [558, 556] on img at bounding box center [784, 473] width 1568 height 883
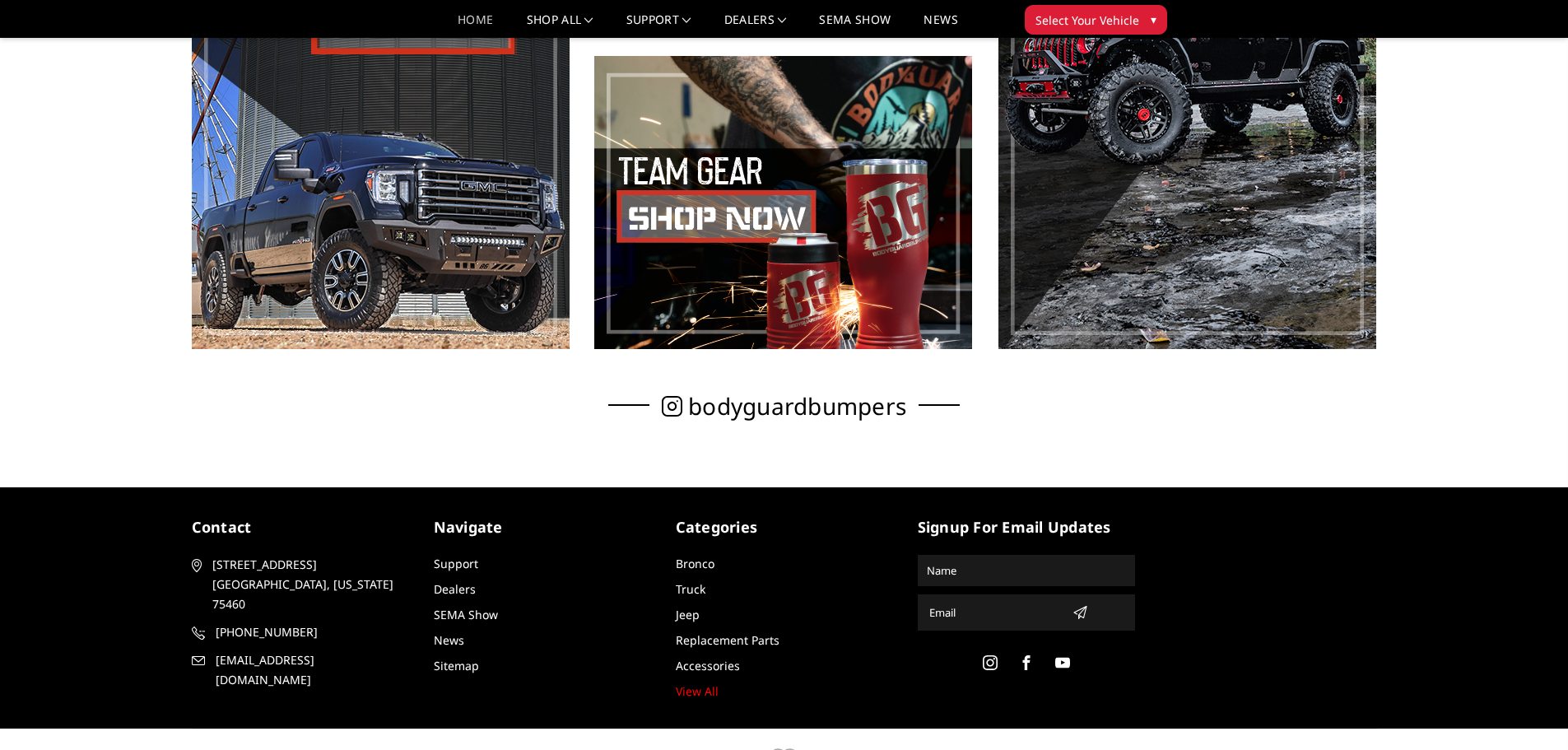
scroll to position [1153, 0]
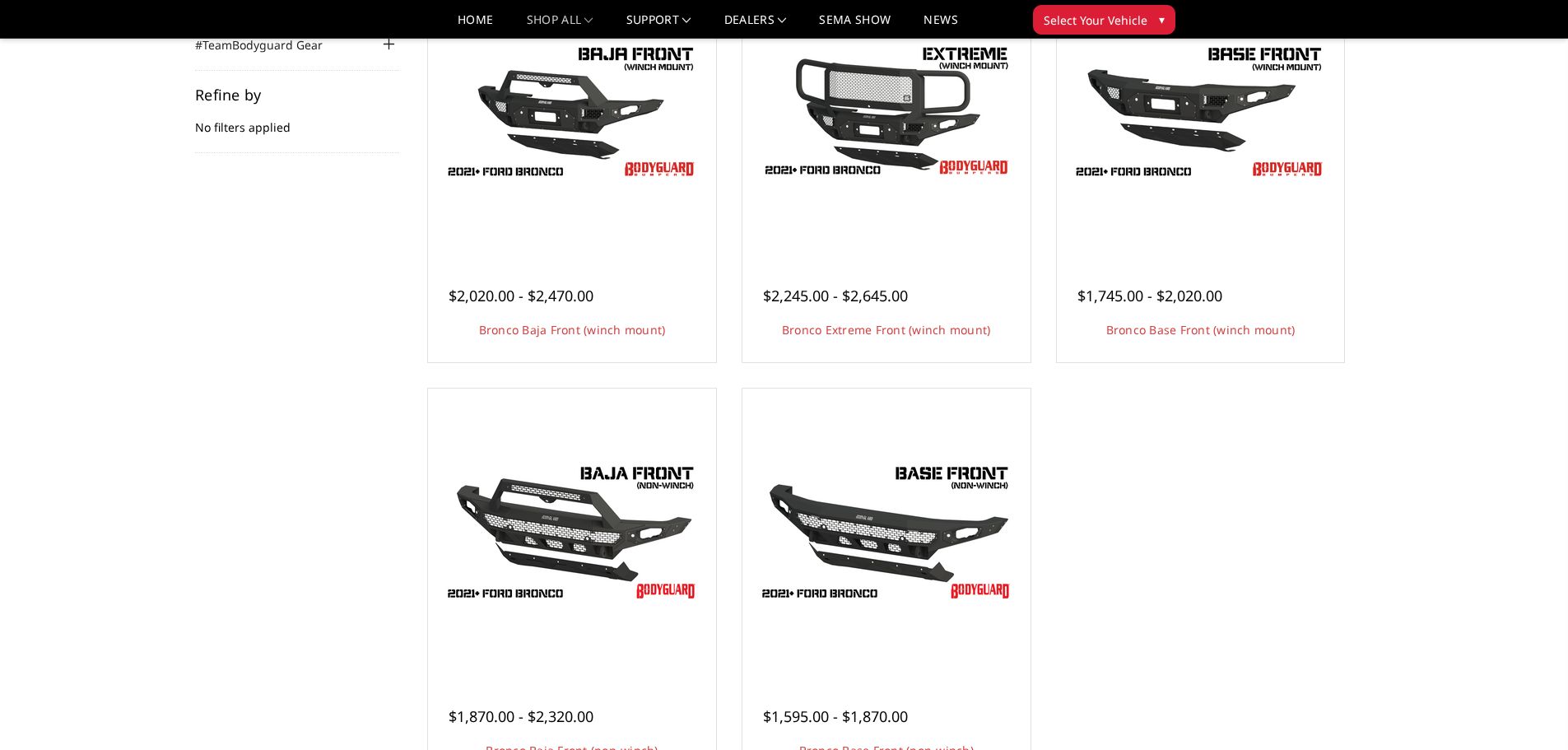
scroll to position [329, 0]
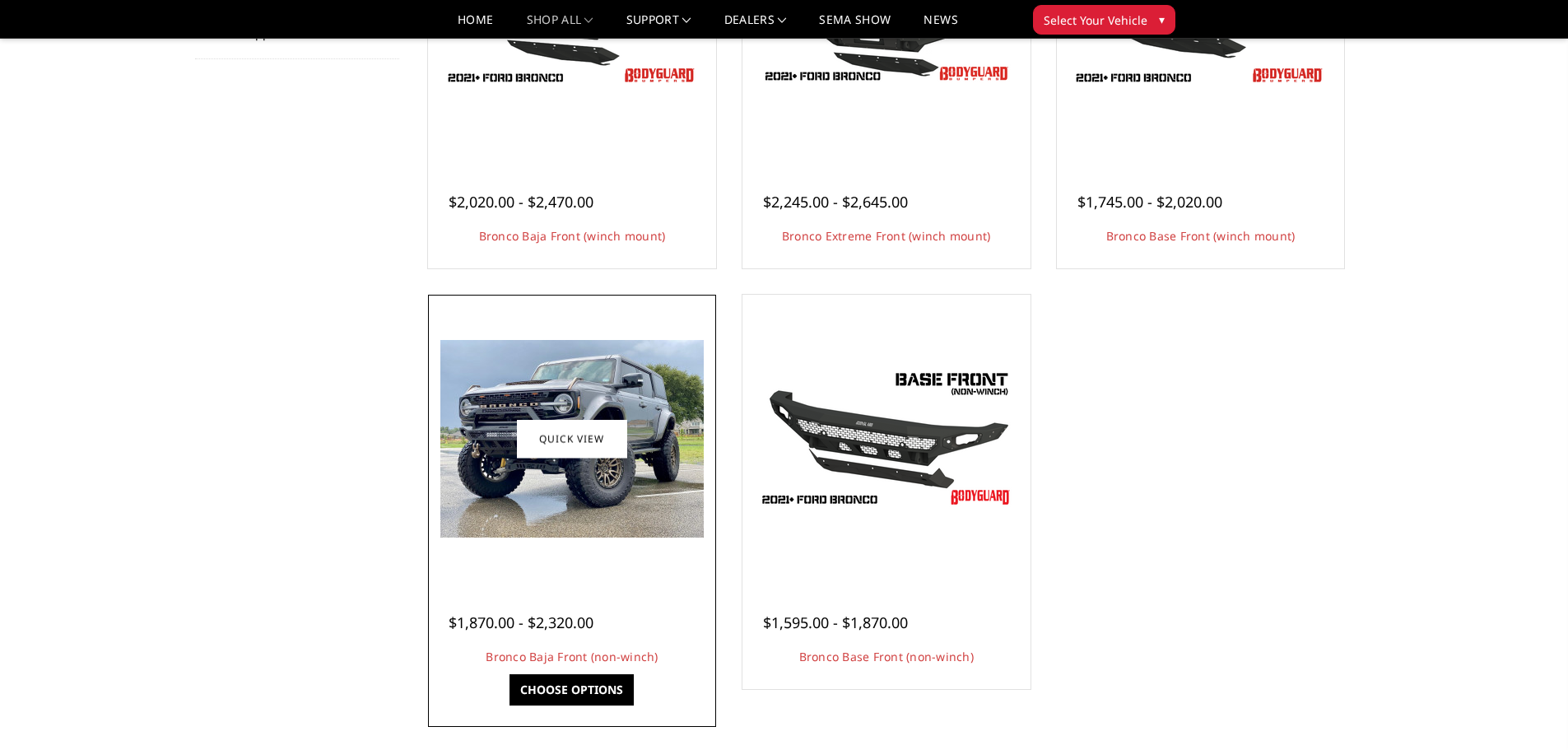
click at [584, 379] on img at bounding box center [571, 439] width 263 height 198
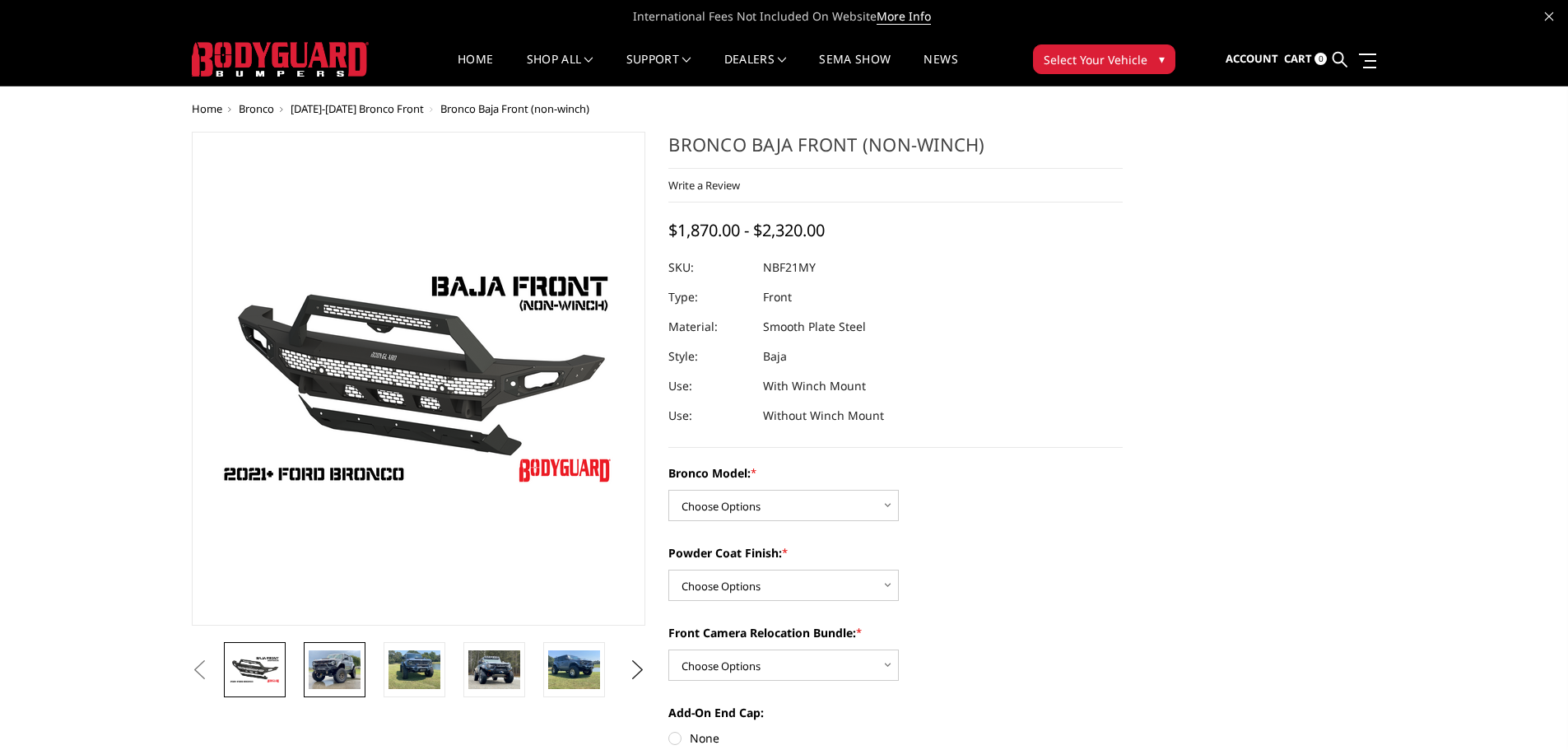
click at [331, 679] on img at bounding box center [334, 669] width 52 height 39
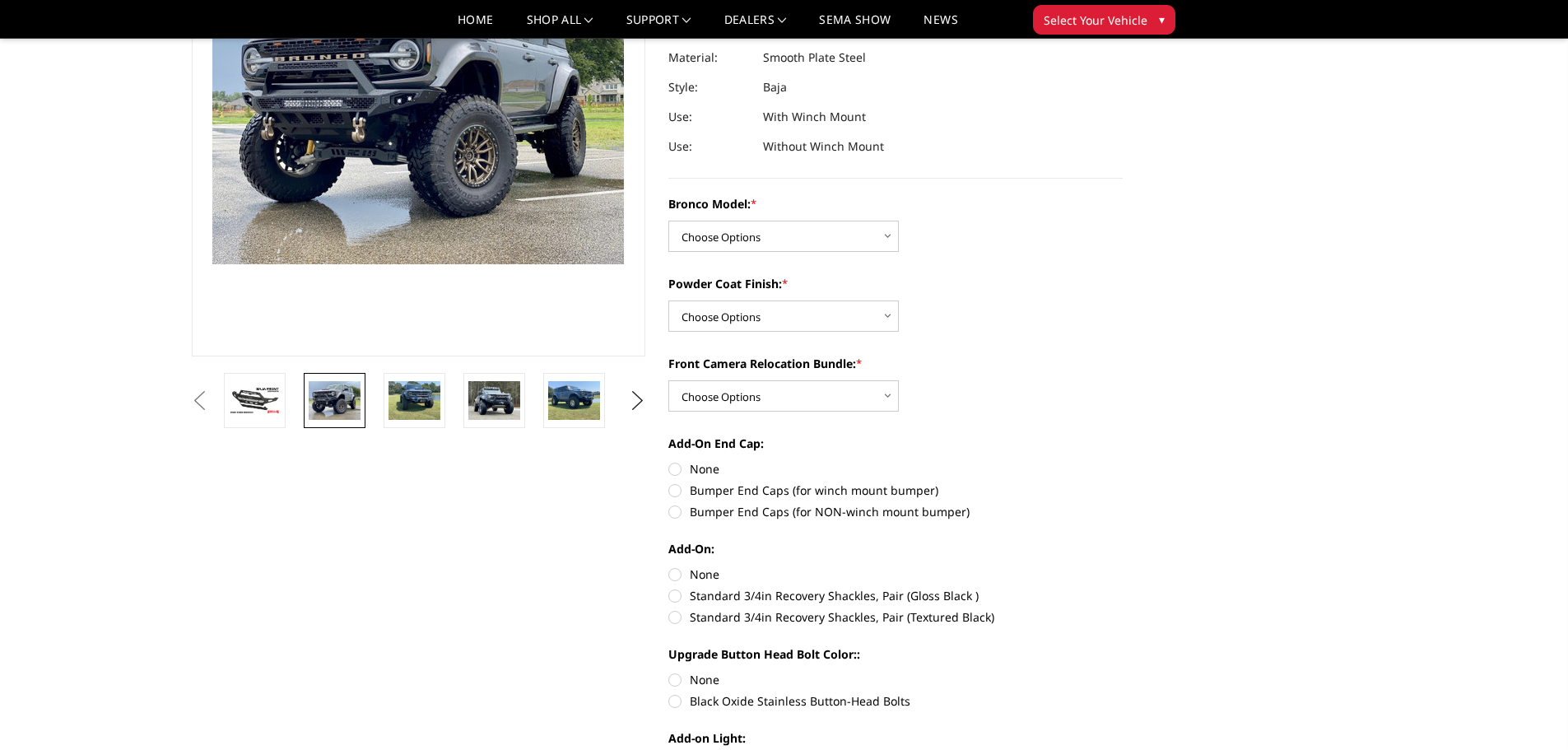
scroll to position [247, 0]
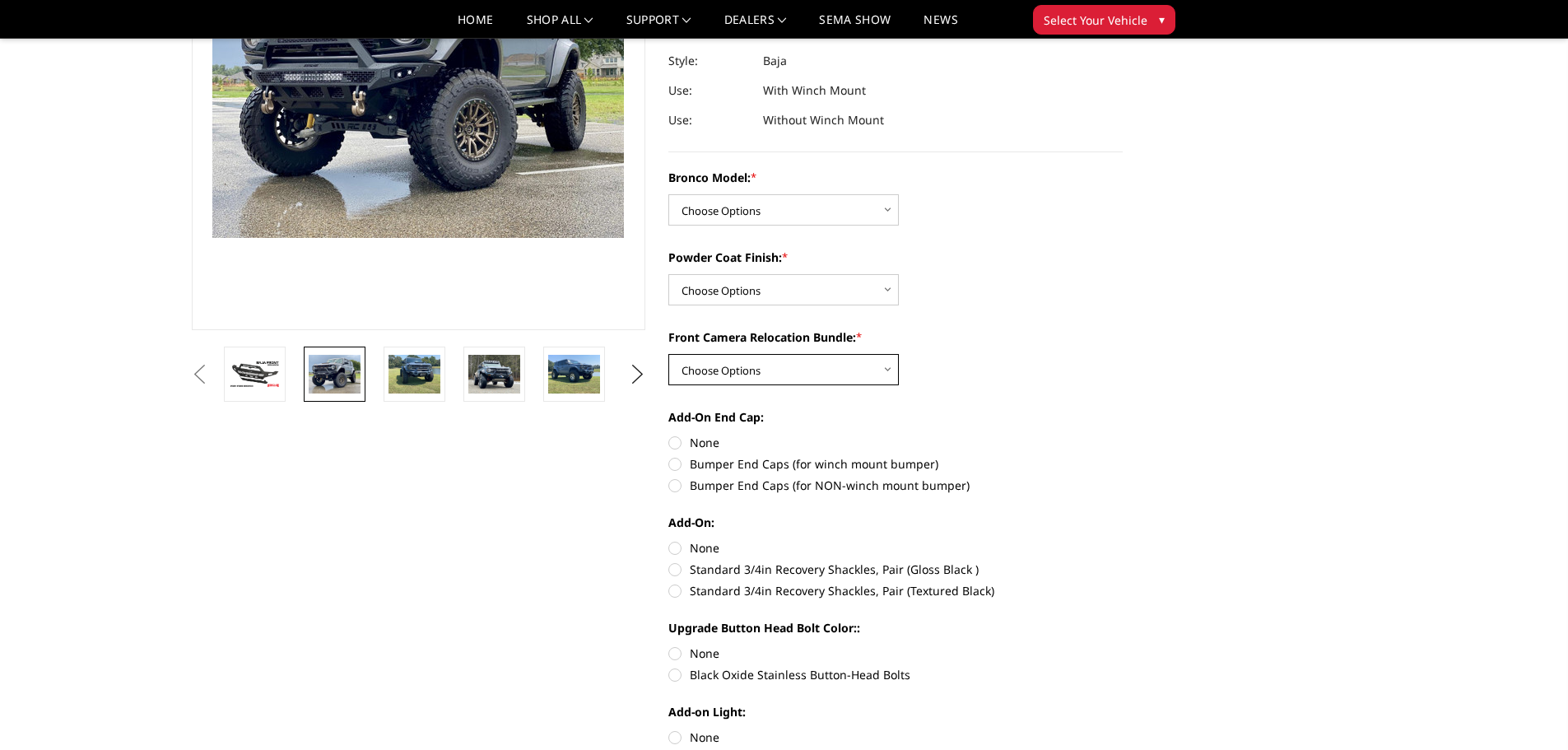
click at [822, 370] on select "Choose Options With Front Camera Relocation (Harness and Pod) Without Front Cam…" at bounding box center [783, 370] width 230 height 32
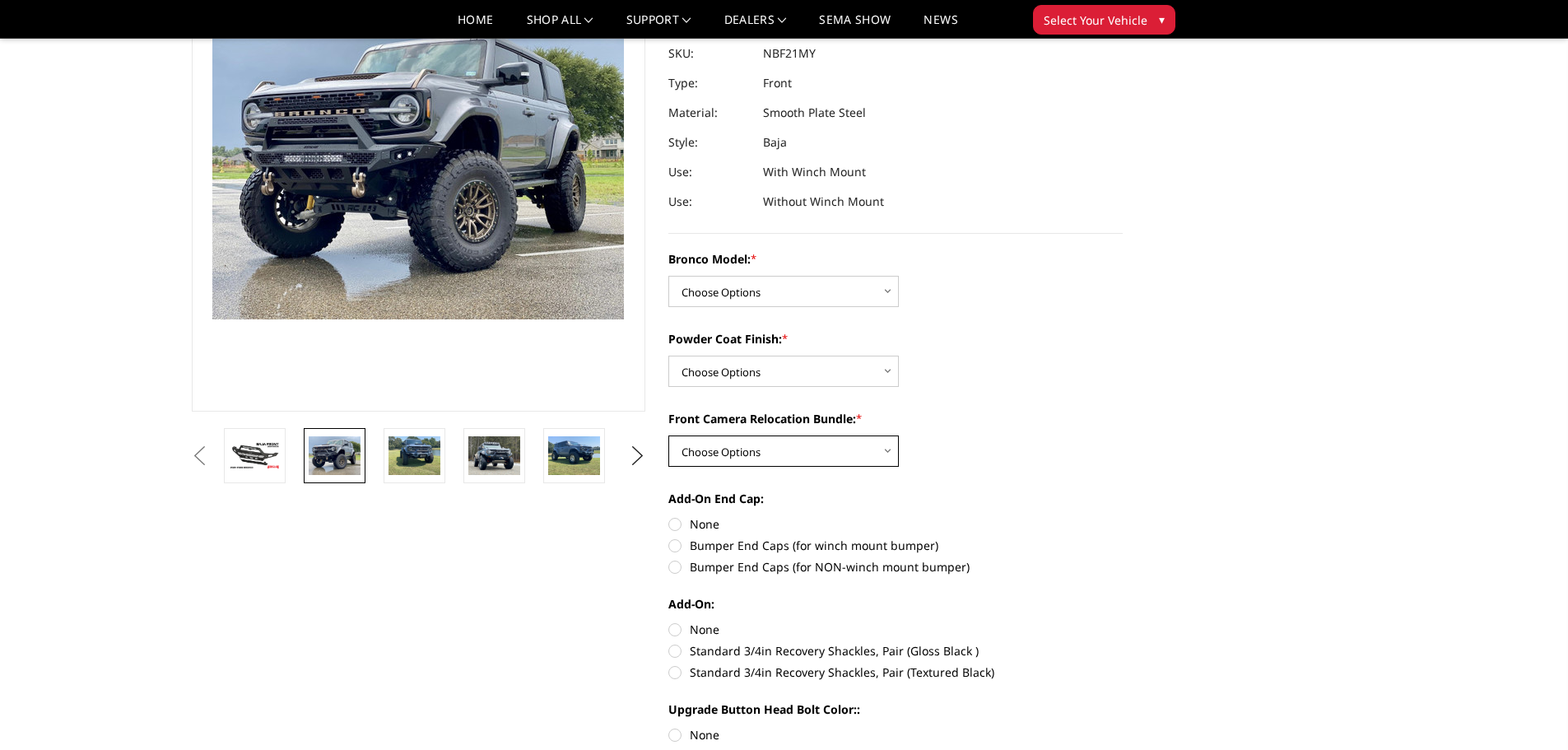
scroll to position [0, 0]
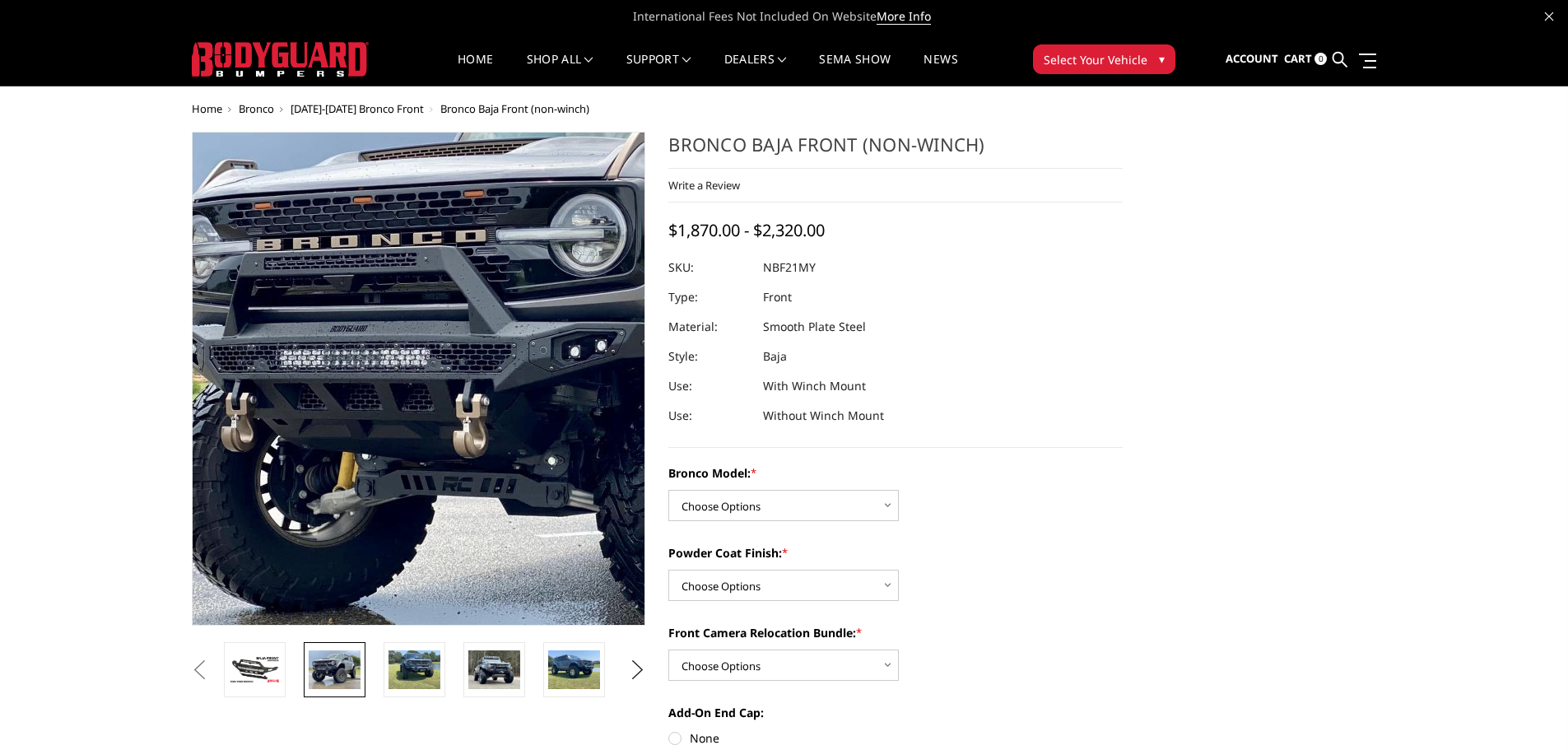
click at [265, 388] on img at bounding box center [623, 374] width 1054 height 790
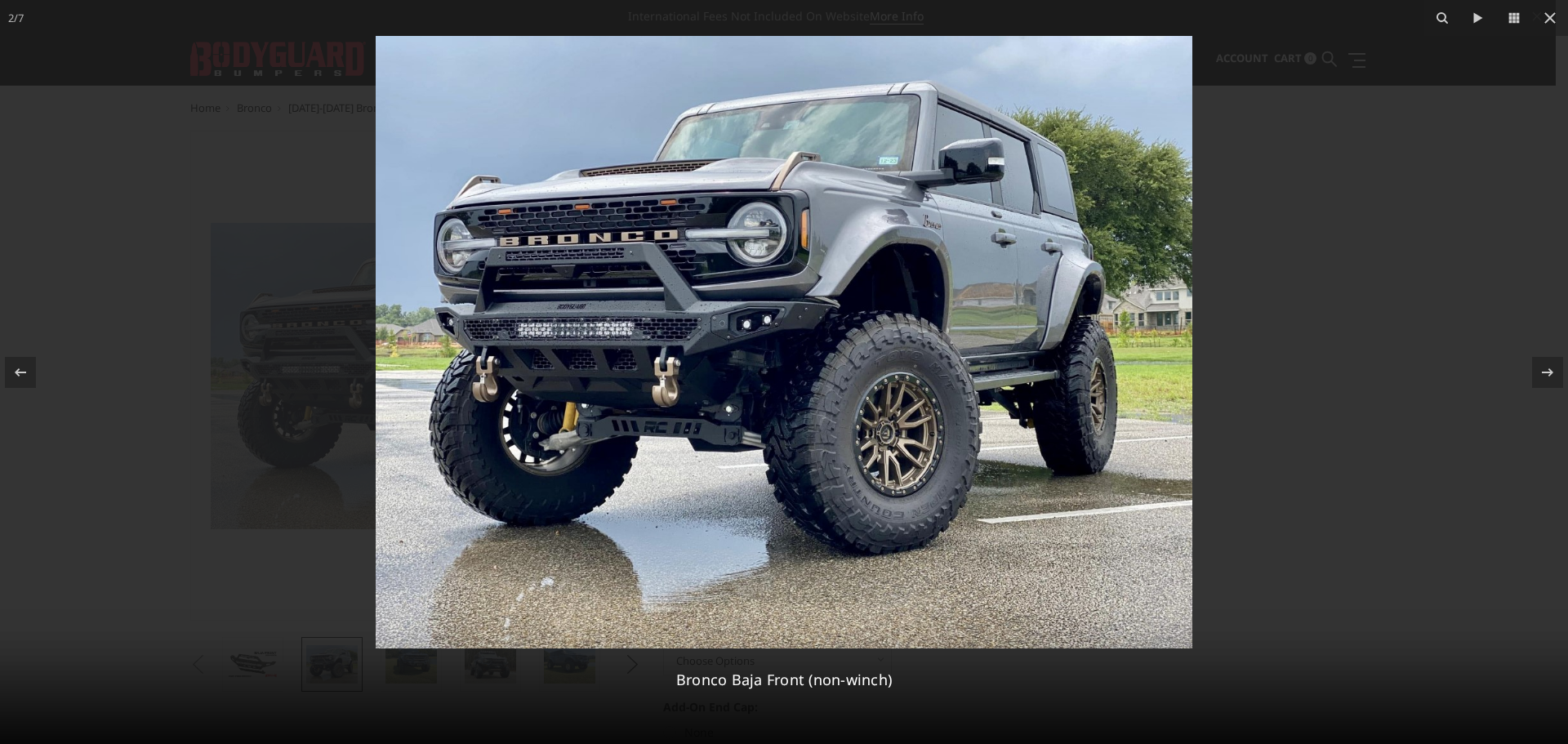
drag, startPoint x: 149, startPoint y: 247, endPoint x: 99, endPoint y: 216, distance: 58.8
click at [148, 247] on div at bounding box center [784, 372] width 1568 height 744
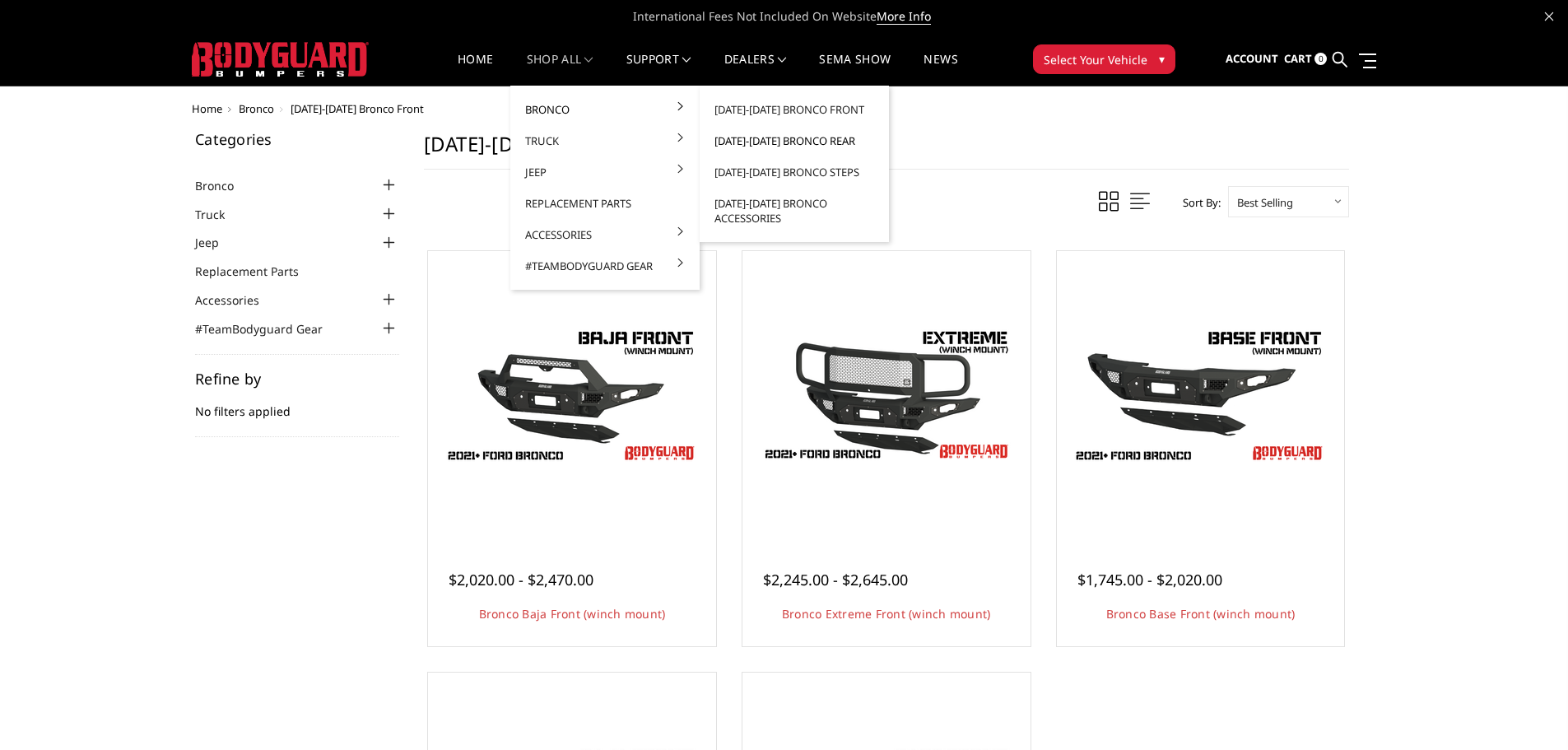
click at [787, 145] on link "[DATE]-[DATE] Bronco Rear" at bounding box center [794, 141] width 176 height 32
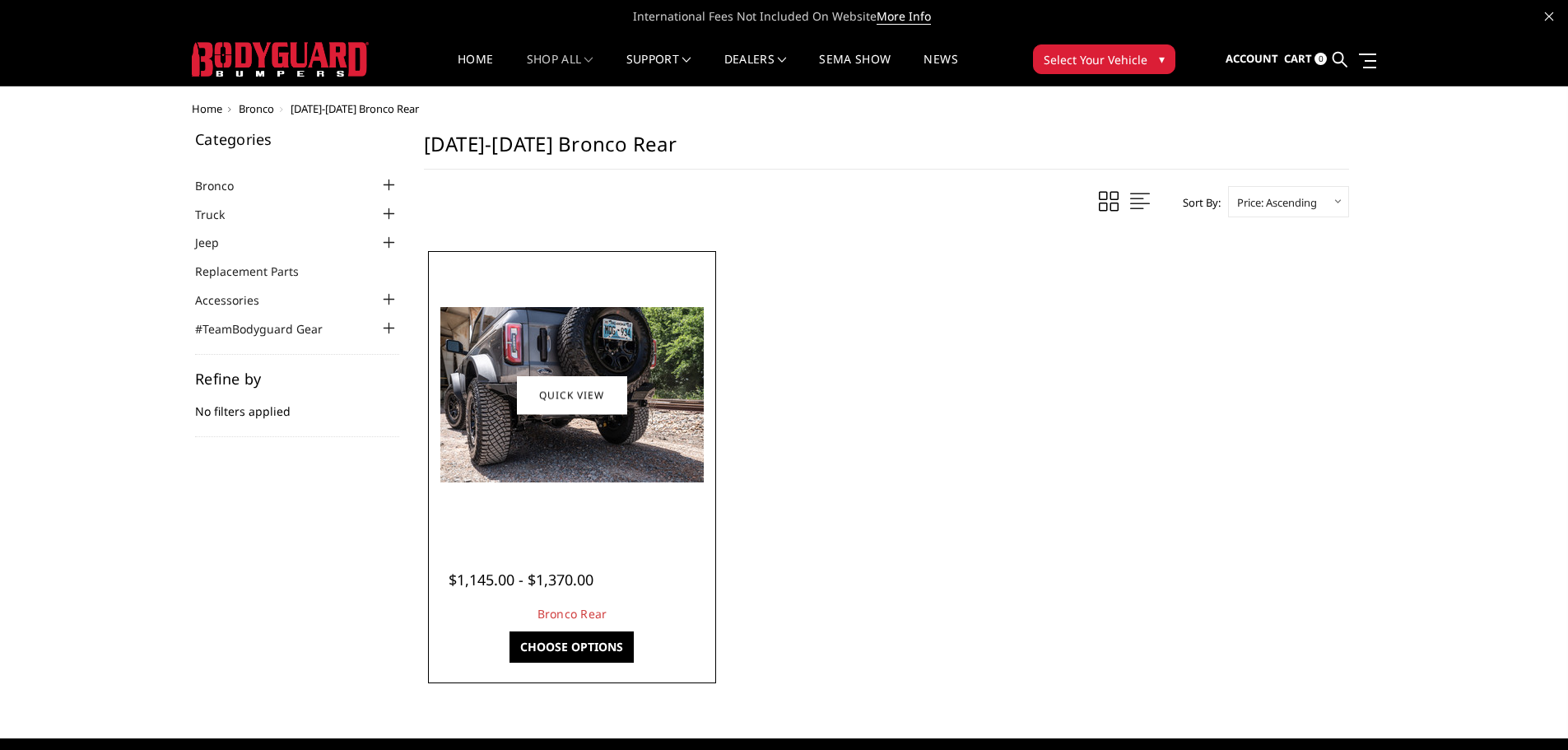
click at [589, 326] on img at bounding box center [571, 395] width 263 height 175
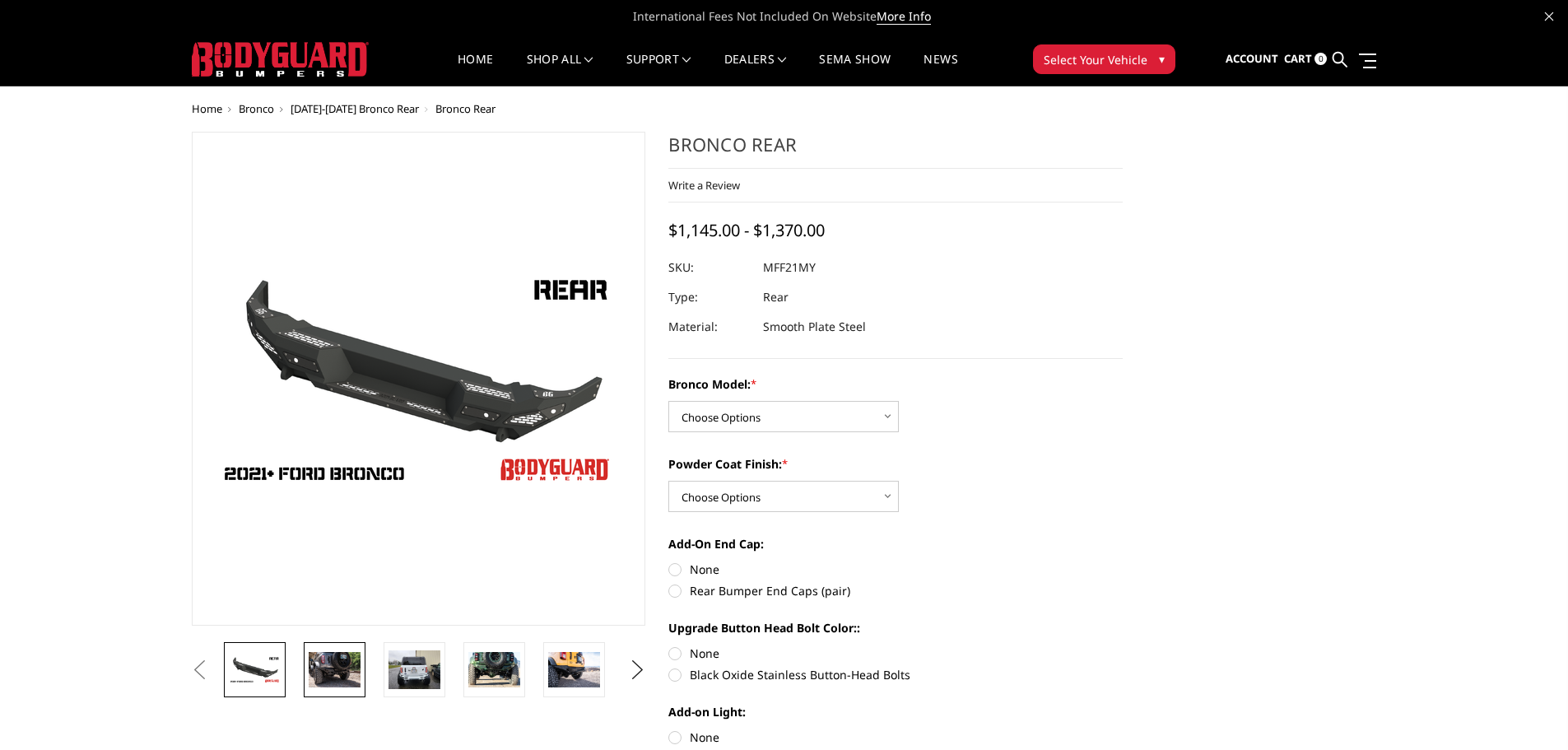
click at [345, 660] on img at bounding box center [334, 669] width 52 height 35
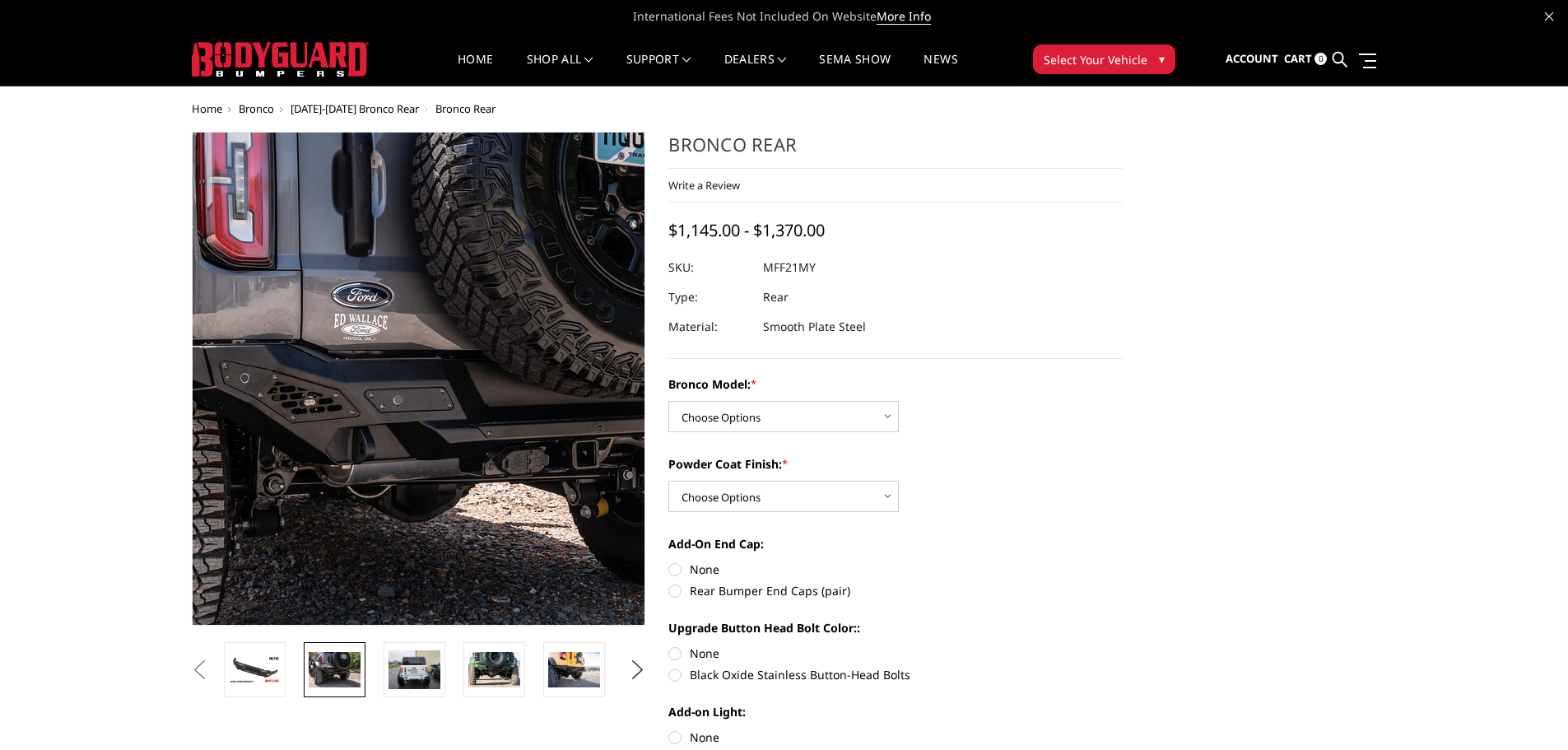
click at [379, 356] on img at bounding box center [472, 389] width 1054 height 704
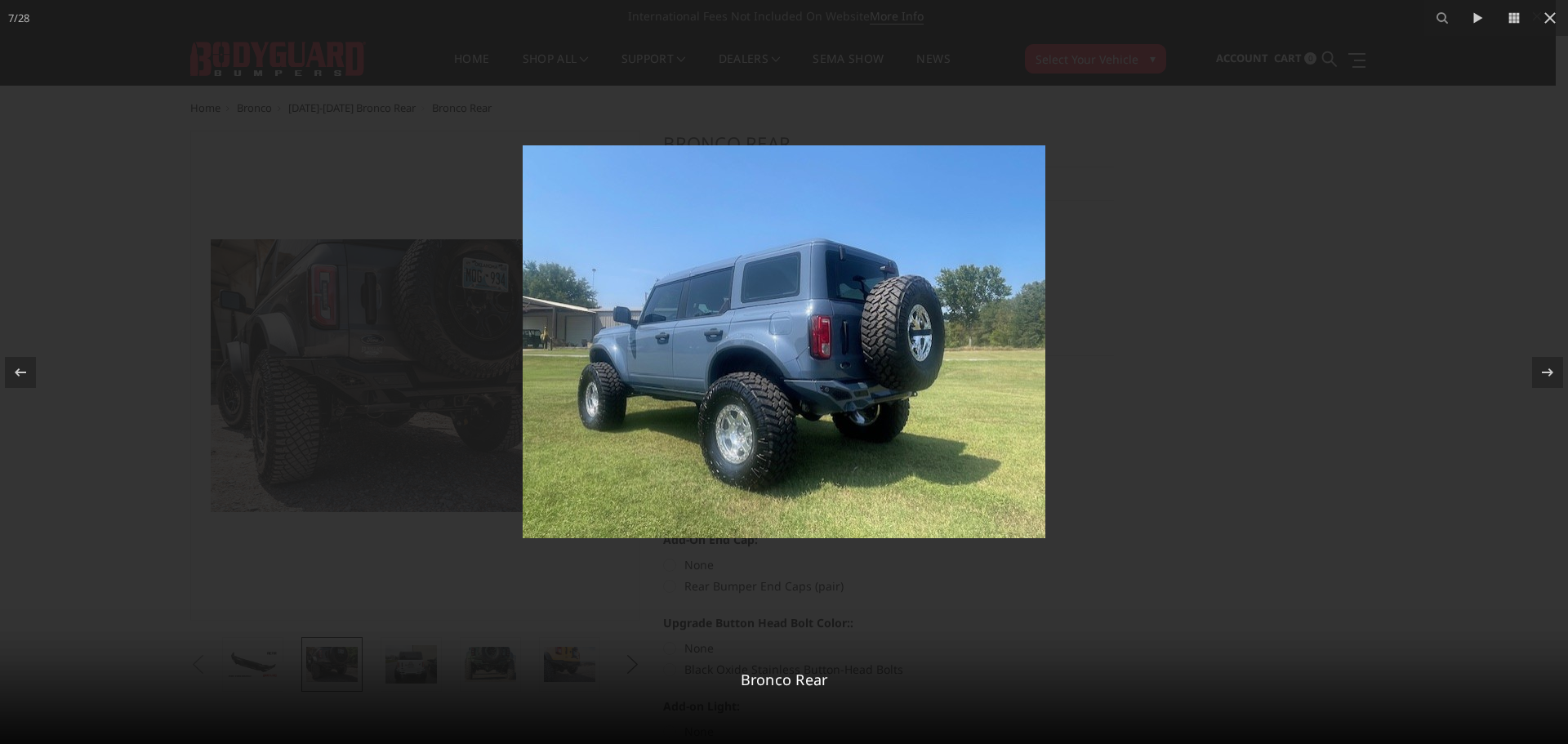
click at [141, 242] on div at bounding box center [784, 372] width 1568 height 744
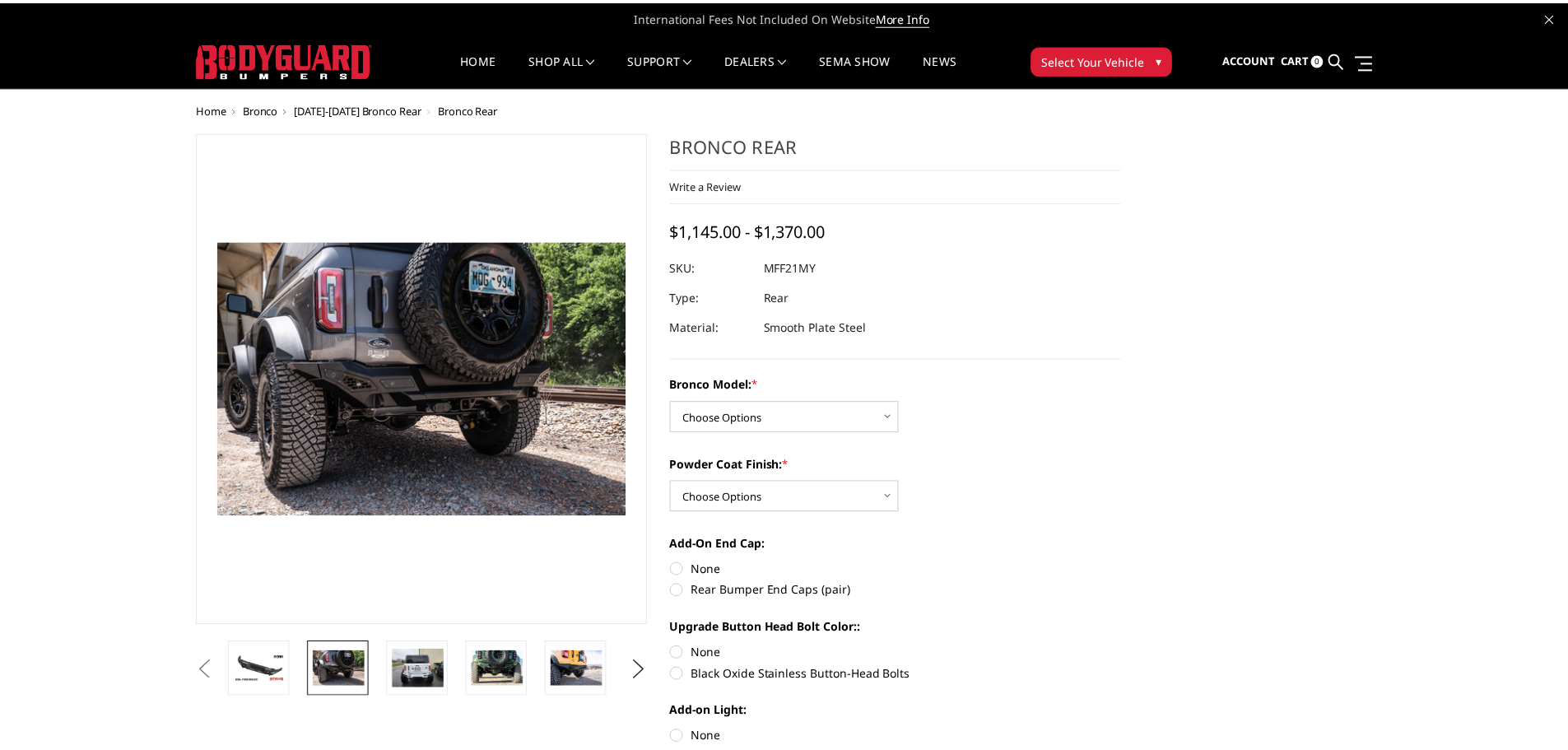
scroll to position [0, 316]
